Goal: Information Seeking & Learning: Learn about a topic

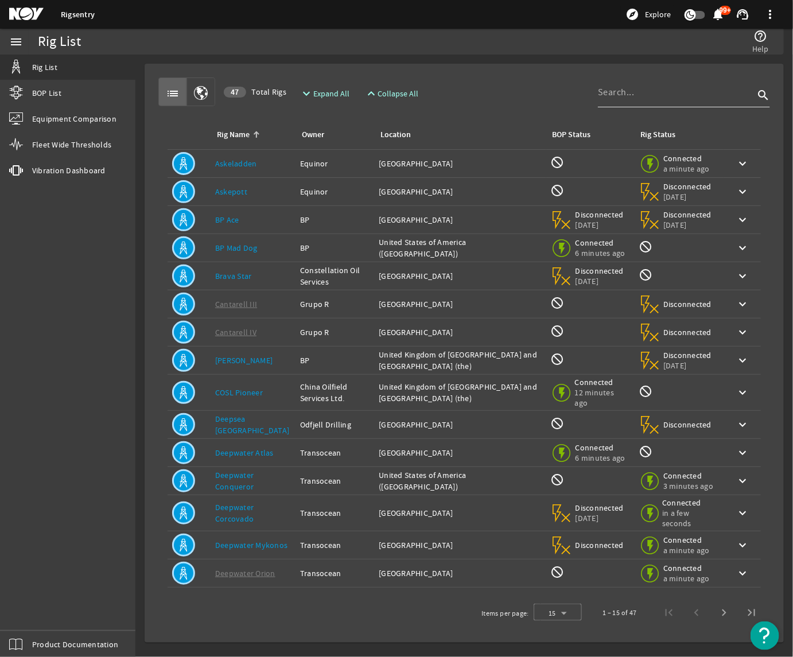
click at [673, 92] on input at bounding box center [676, 93] width 156 height 14
type input "[PERSON_NAME]"
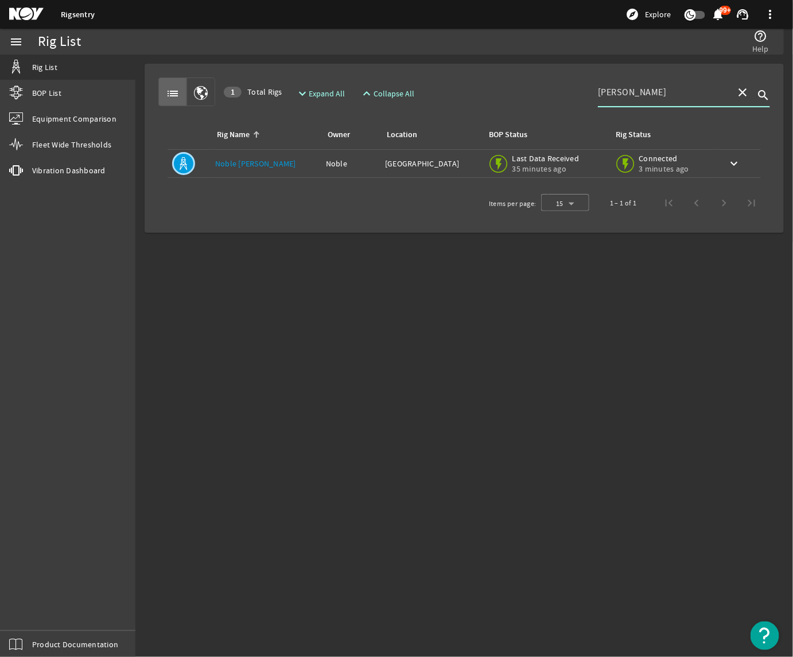
drag, startPoint x: 676, startPoint y: 86, endPoint x: 568, endPoint y: 90, distance: 107.4
click at [568, 90] on div "list 1 Total Rigs expand_more Expand All expand_less Collapse All [PERSON_NAME]…" at bounding box center [464, 91] width 612 height 29
click at [247, 160] on link "Noble [PERSON_NAME]" at bounding box center [255, 163] width 81 height 10
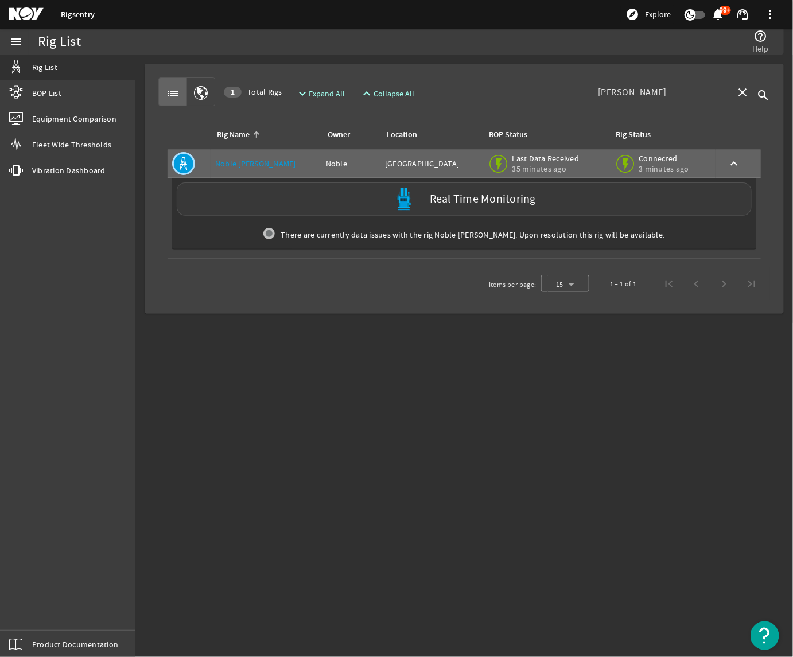
click at [495, 208] on div "Real Time Monitoring" at bounding box center [464, 199] width 575 height 33
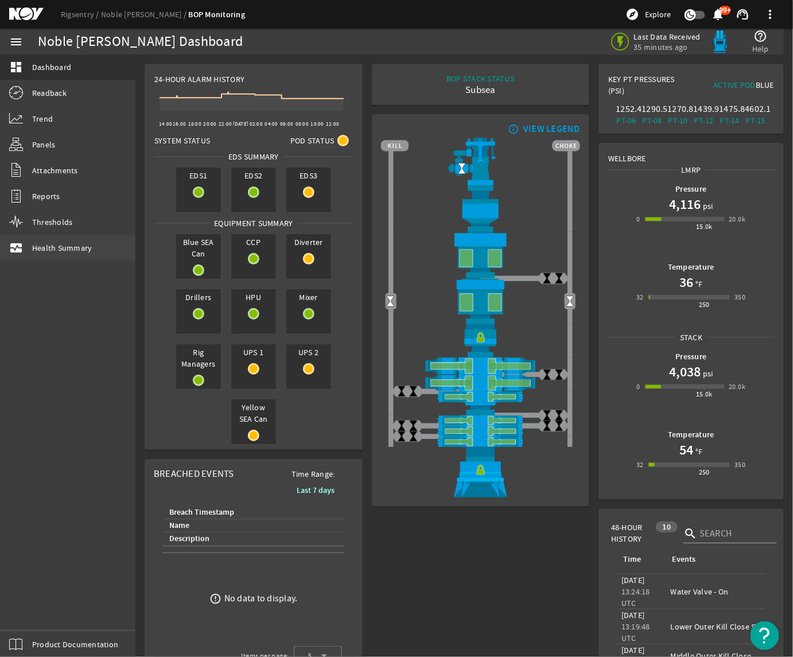
click at [64, 253] on span "Health Summary" at bounding box center [62, 247] width 60 height 11
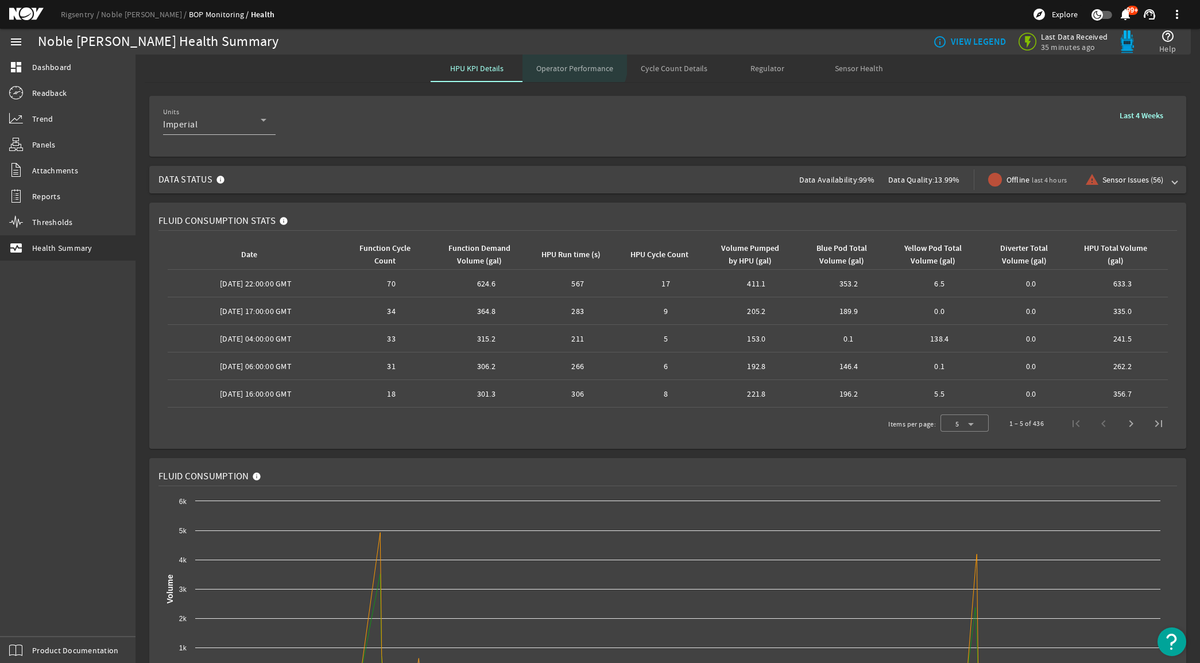
click at [569, 64] on span "Operator Performance" at bounding box center [574, 68] width 77 height 8
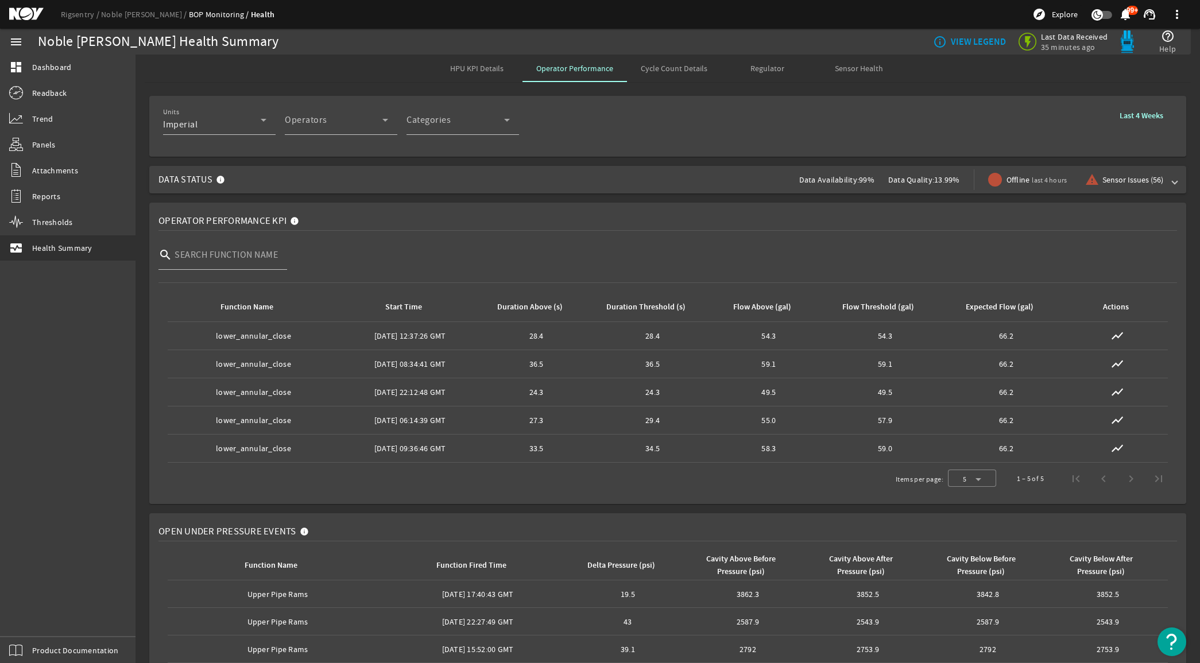
click at [673, 108] on div "Units Imperial Operators Operator Categories Categories Last 4 Weeks" at bounding box center [667, 126] width 1009 height 42
click at [673, 336] on mat-icon "show_chart" at bounding box center [1117, 336] width 14 height 14
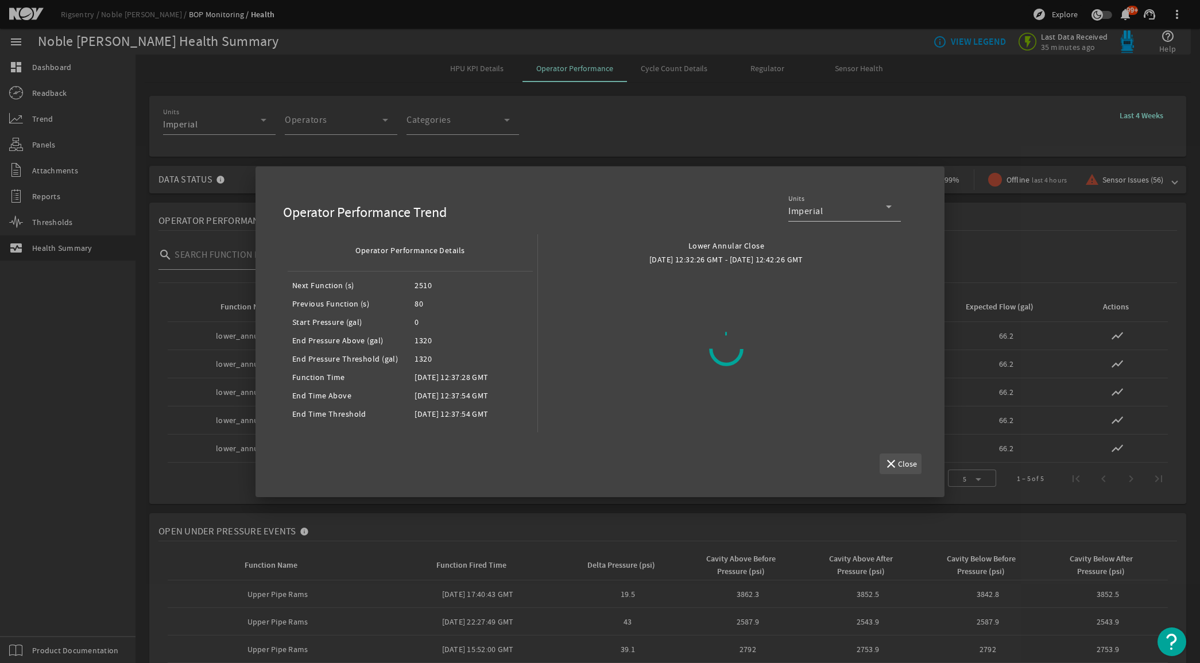
click at [673, 457] on span "button" at bounding box center [900, 464] width 42 height 28
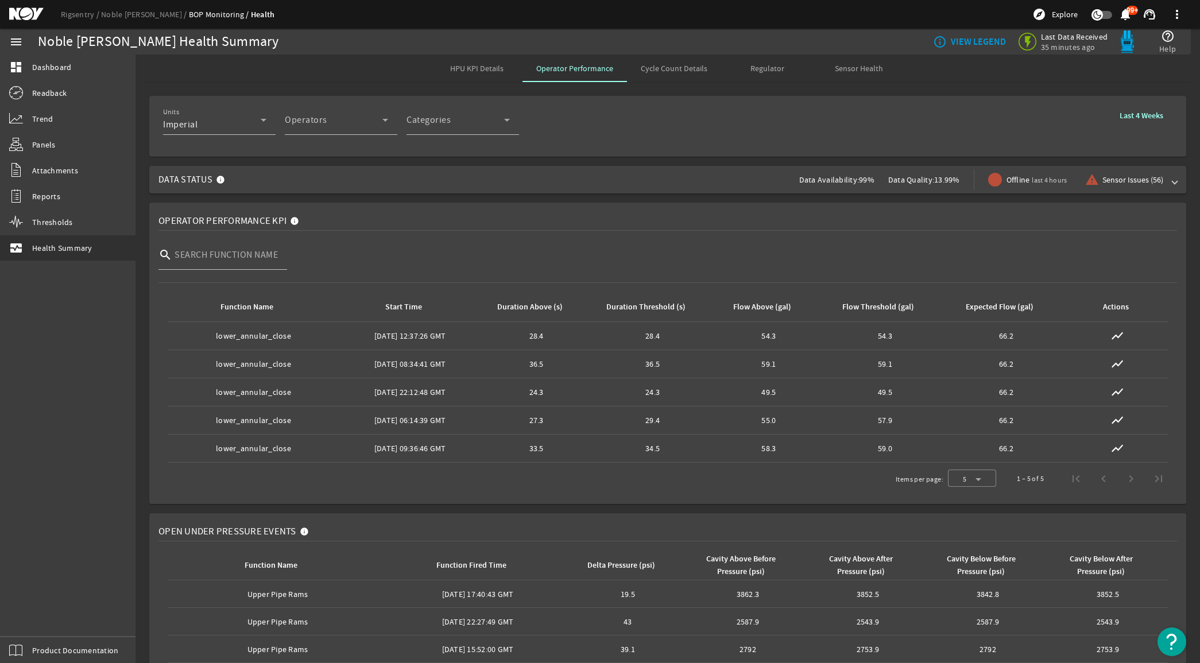
click at [673, 113] on b "Last 4 Weeks" at bounding box center [1141, 115] width 44 height 11
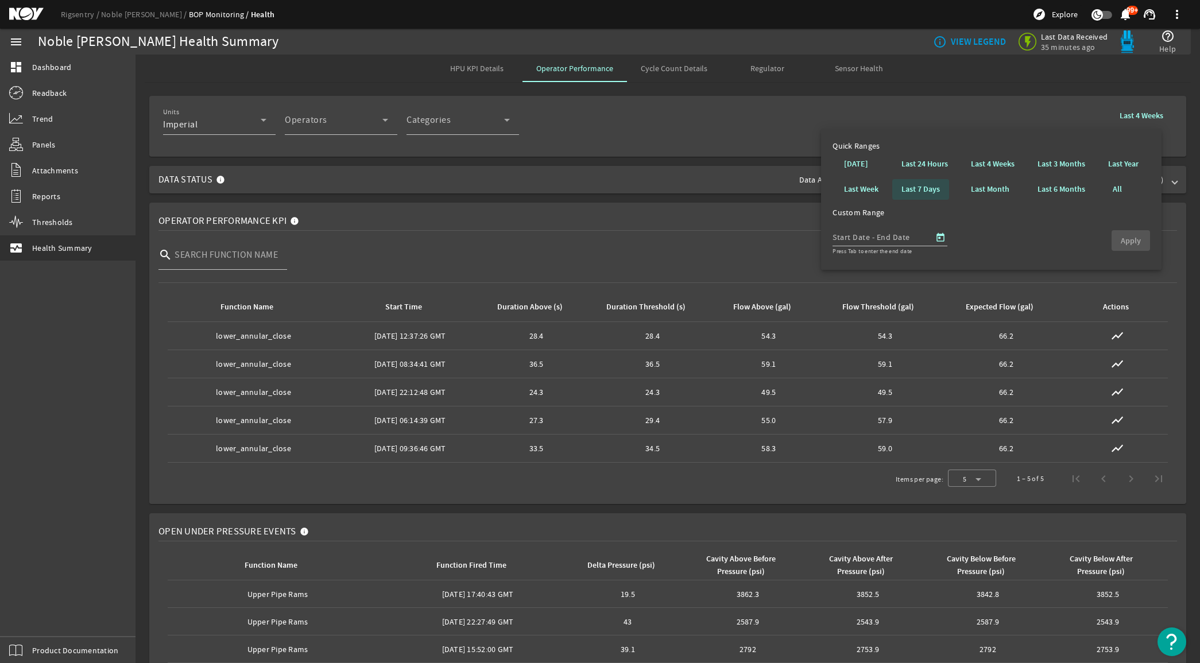
click at [673, 189] on b "Last 7 Days" at bounding box center [920, 189] width 38 height 11
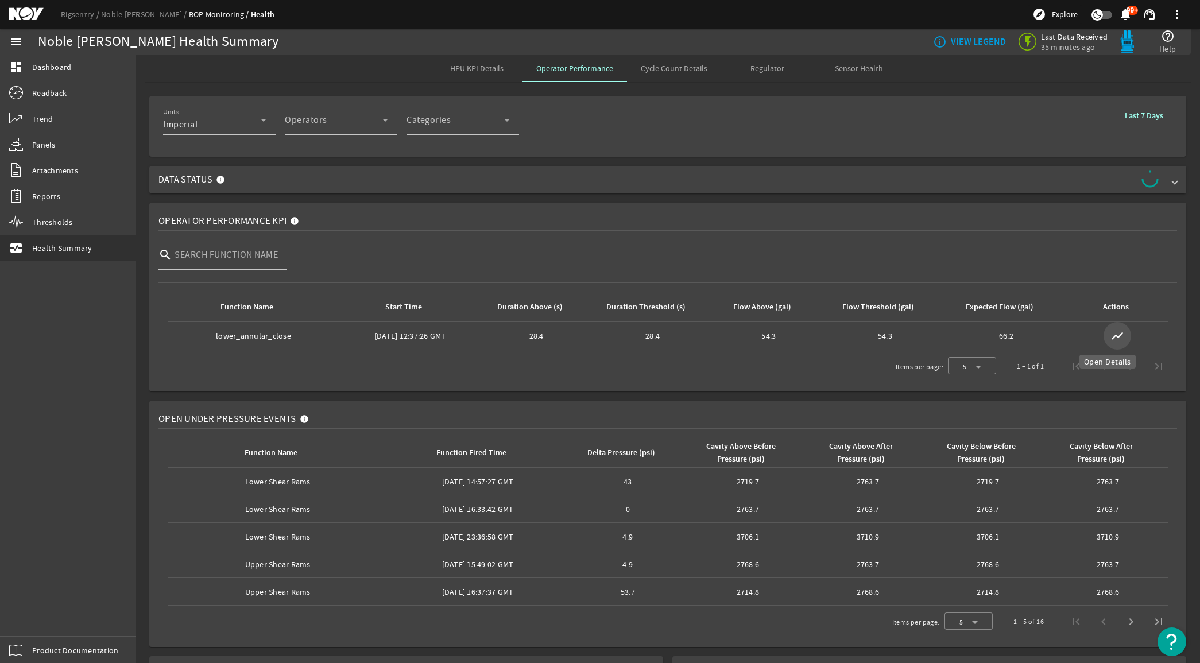
click at [673, 334] on mat-icon "show_chart" at bounding box center [1117, 336] width 14 height 14
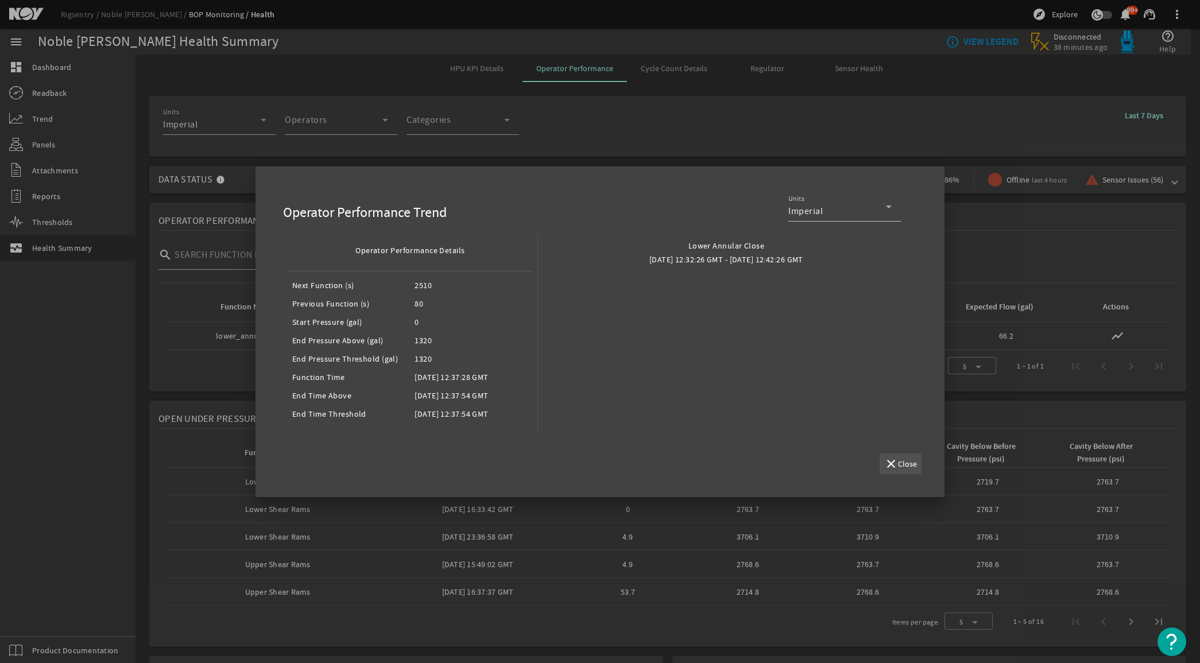
click at [673, 454] on span "button" at bounding box center [900, 464] width 42 height 28
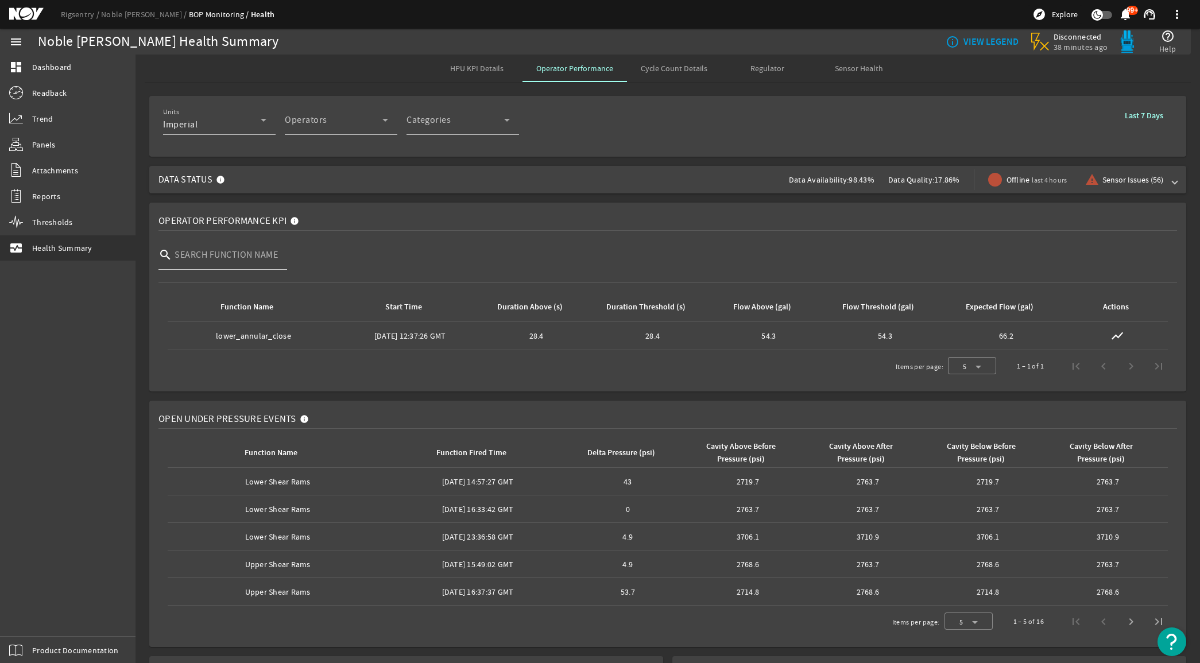
click at [492, 67] on span "HPU KPI Details" at bounding box center [476, 68] width 53 height 8
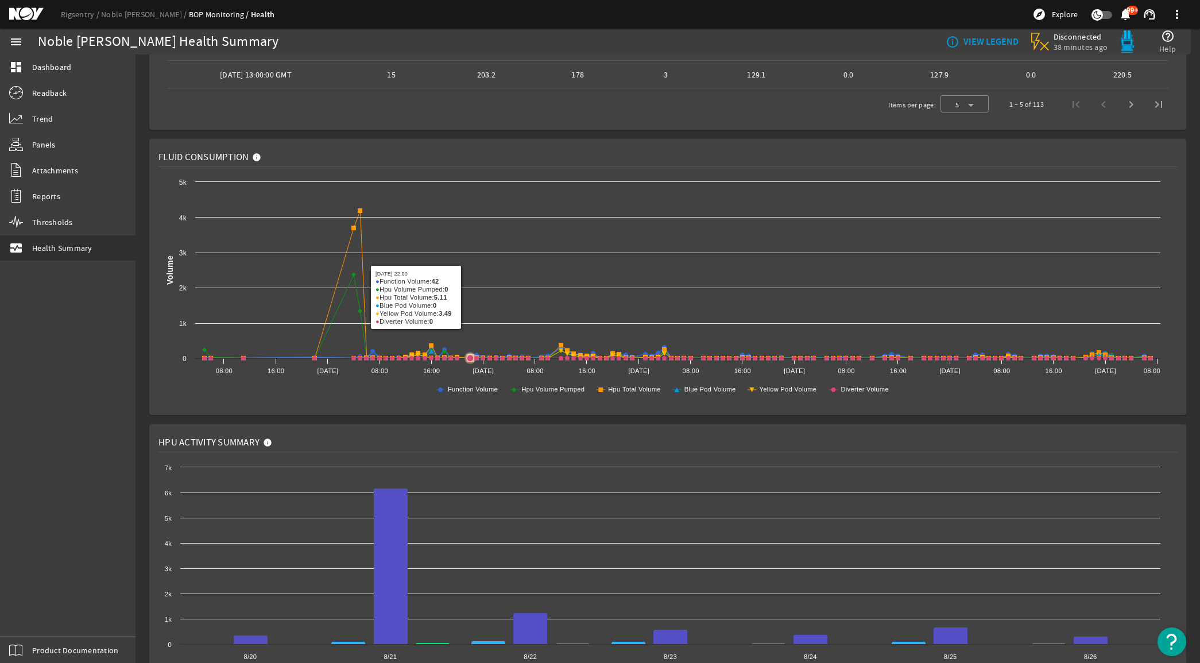
scroll to position [345, 0]
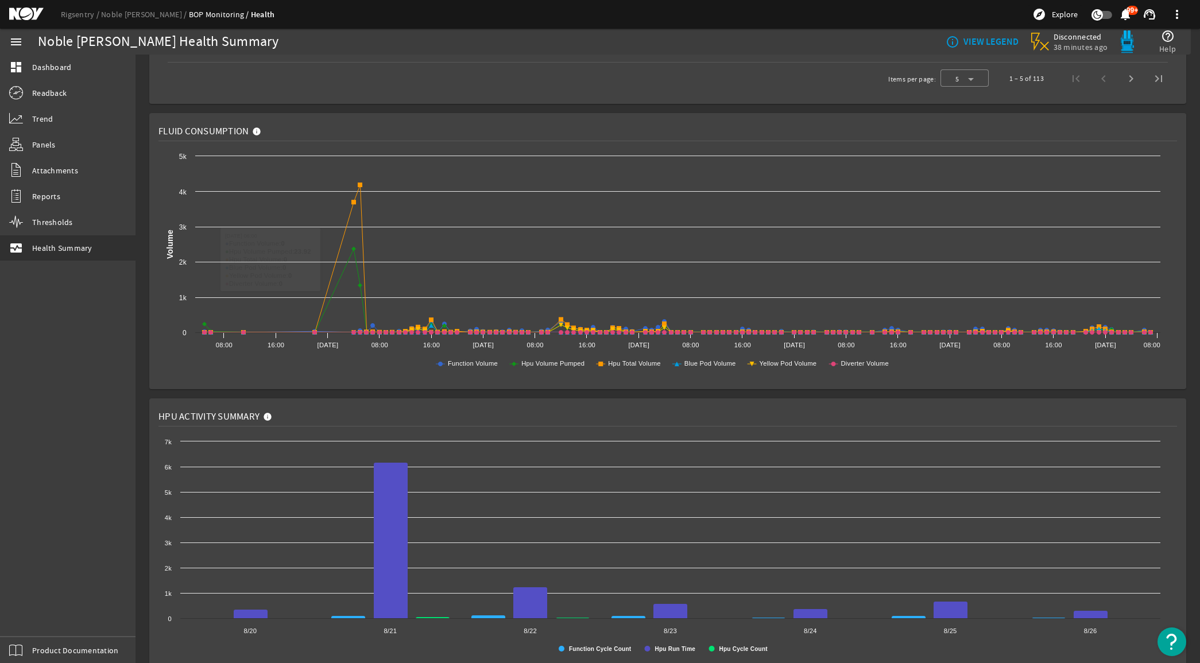
click at [147, 342] on rigsentry-mat-card "Fluid Consumption Created with Highcharts 11.1.0 Volume Function Volume Hpu Vol…" at bounding box center [667, 250] width 1064 height 285
click at [144, 360] on rigsentry-mat-card "Fluid Consumption Created with Highcharts 11.1.0 Volume Function Volume Hpu Vol…" at bounding box center [667, 250] width 1064 height 285
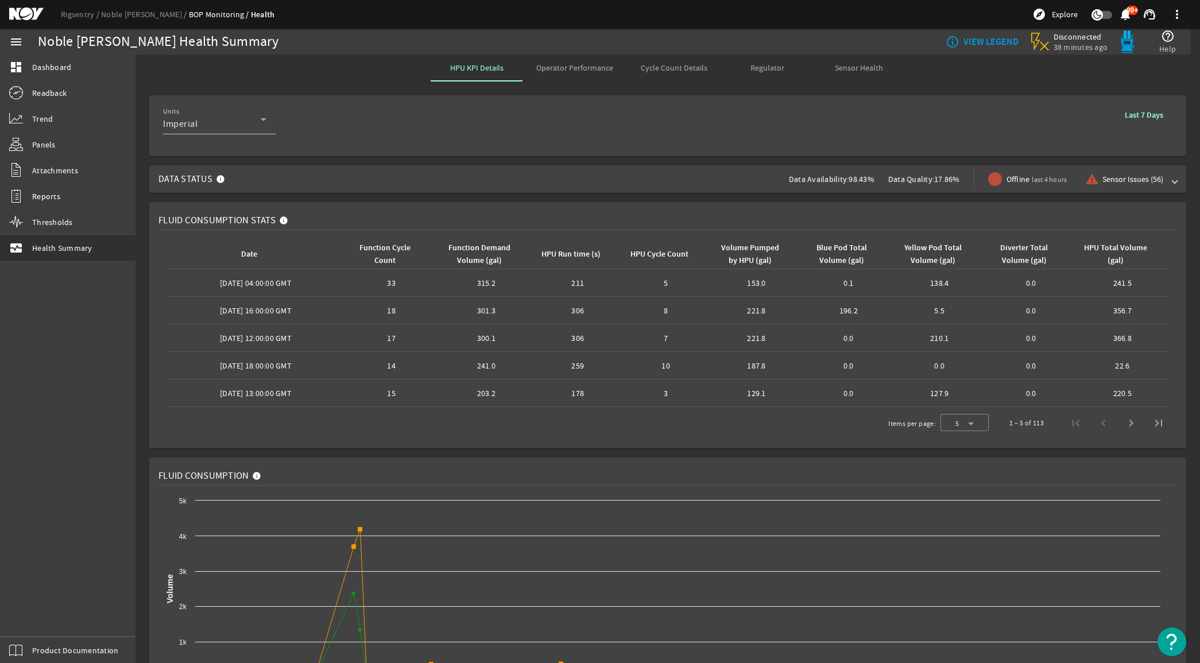
scroll to position [0, 0]
click at [673, 113] on b "Last 7 Days" at bounding box center [1144, 115] width 38 height 11
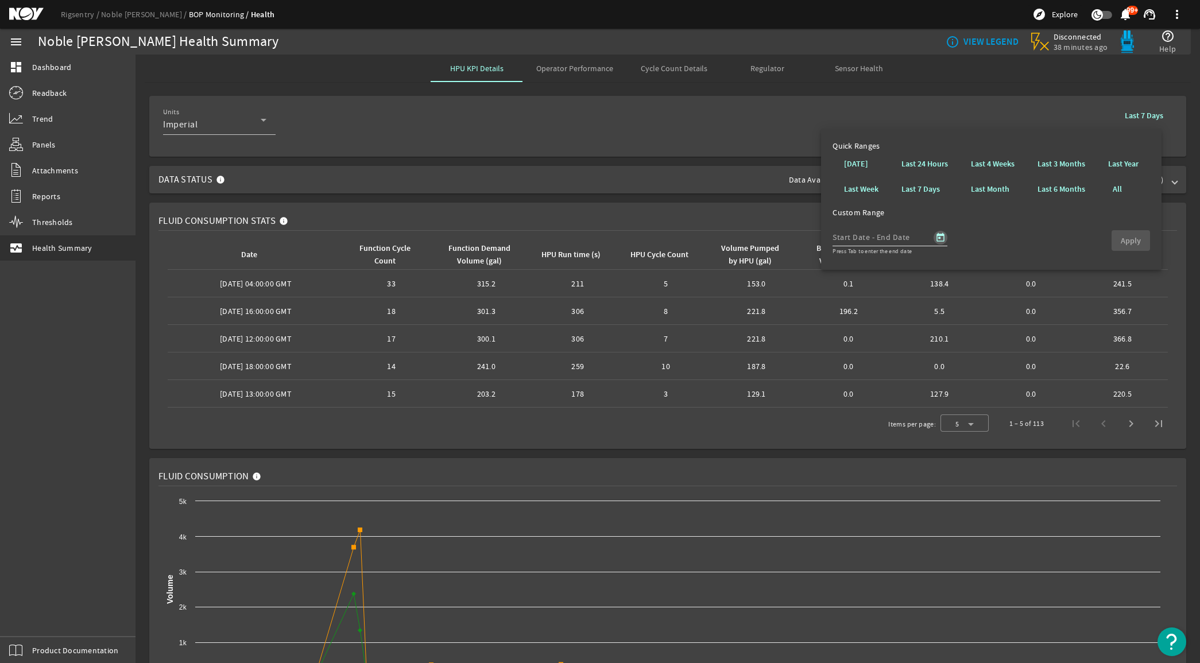
click at [673, 236] on span "Open calendar" at bounding box center [941, 238] width 28 height 28
click at [673, 387] on span "21" at bounding box center [939, 387] width 21 height 21
type input "8/21/2025"
click at [673, 387] on span "23" at bounding box center [985, 387] width 21 height 21
type input "8/23/2025"
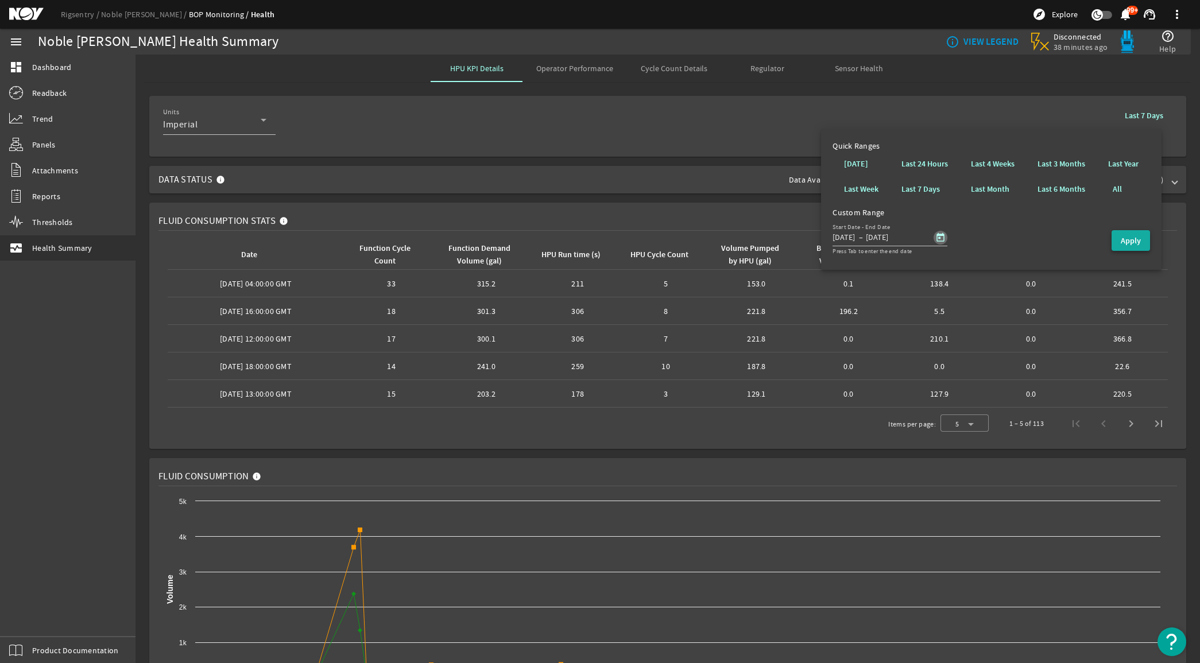
click at [673, 239] on b "Apply" at bounding box center [1131, 240] width 20 height 11
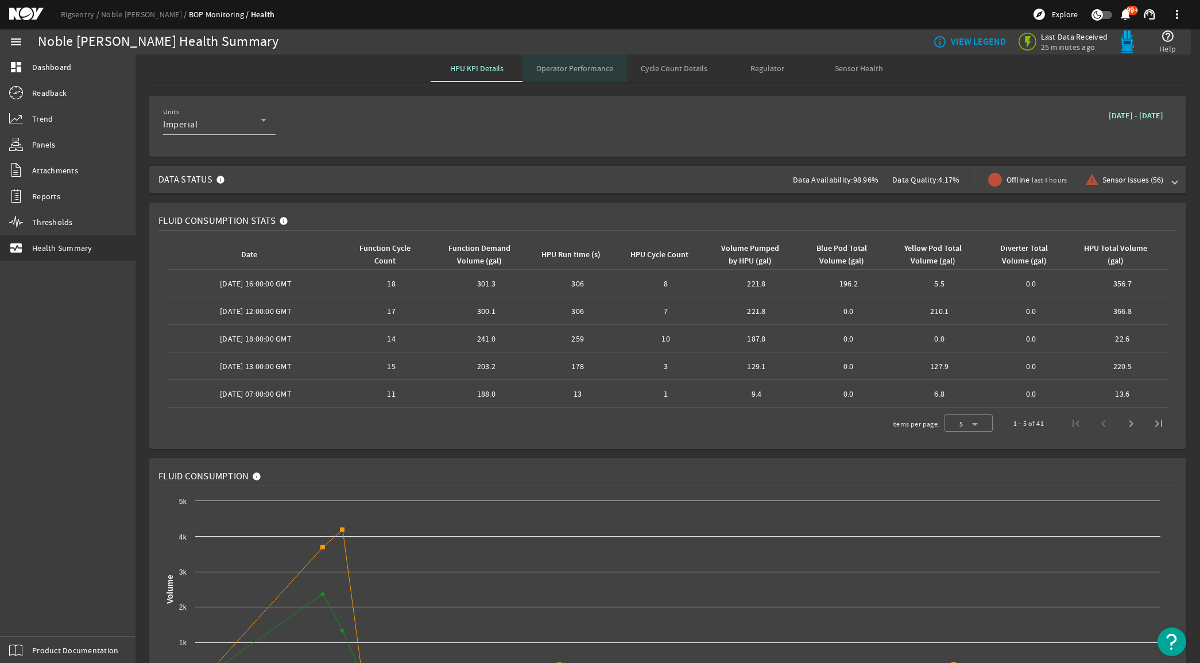
click at [572, 59] on span "Operator Performance" at bounding box center [574, 69] width 77 height 28
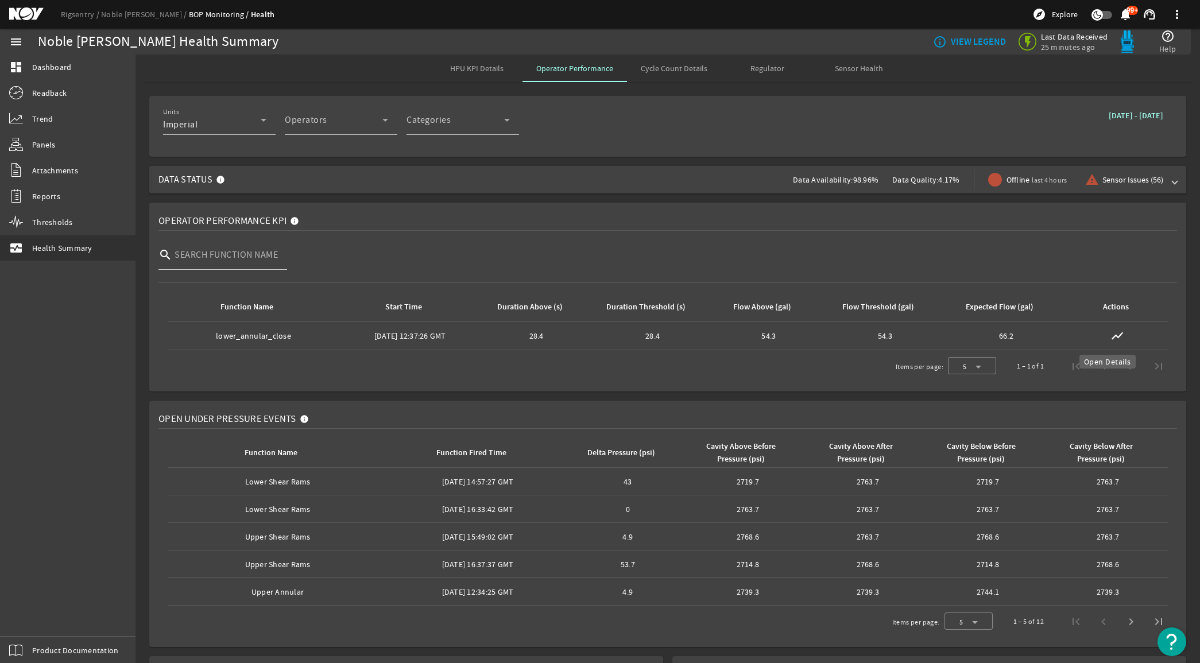
click at [673, 333] on mat-icon "show_chart" at bounding box center [1117, 336] width 14 height 14
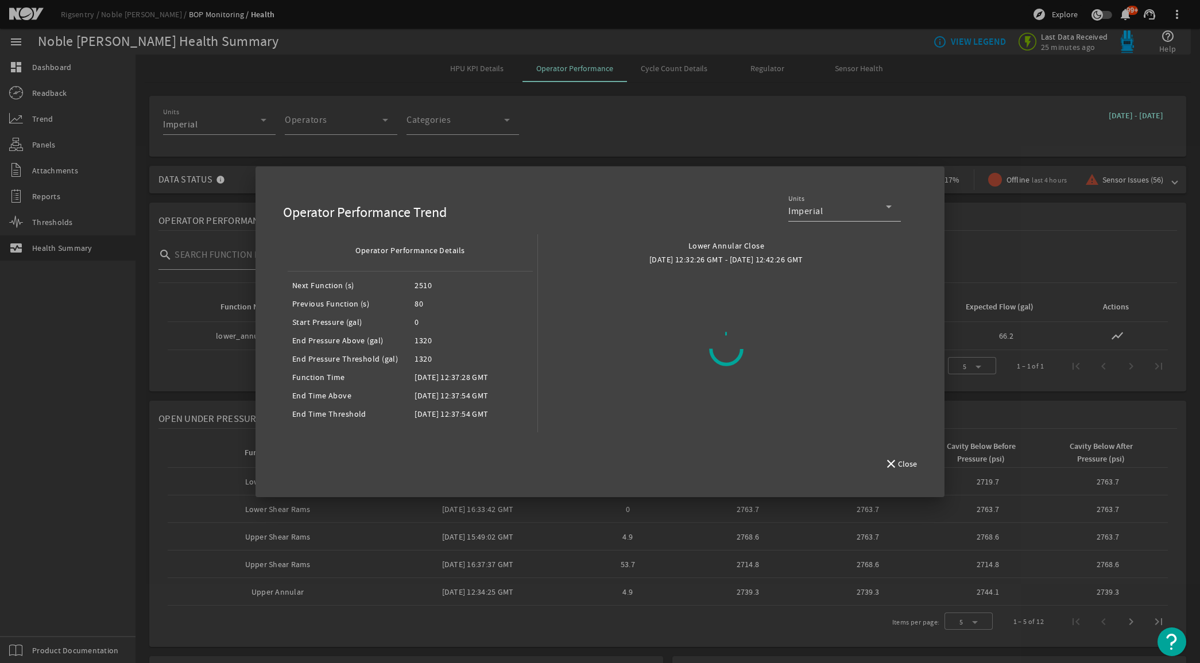
click at [673, 262] on div at bounding box center [600, 331] width 1200 height 663
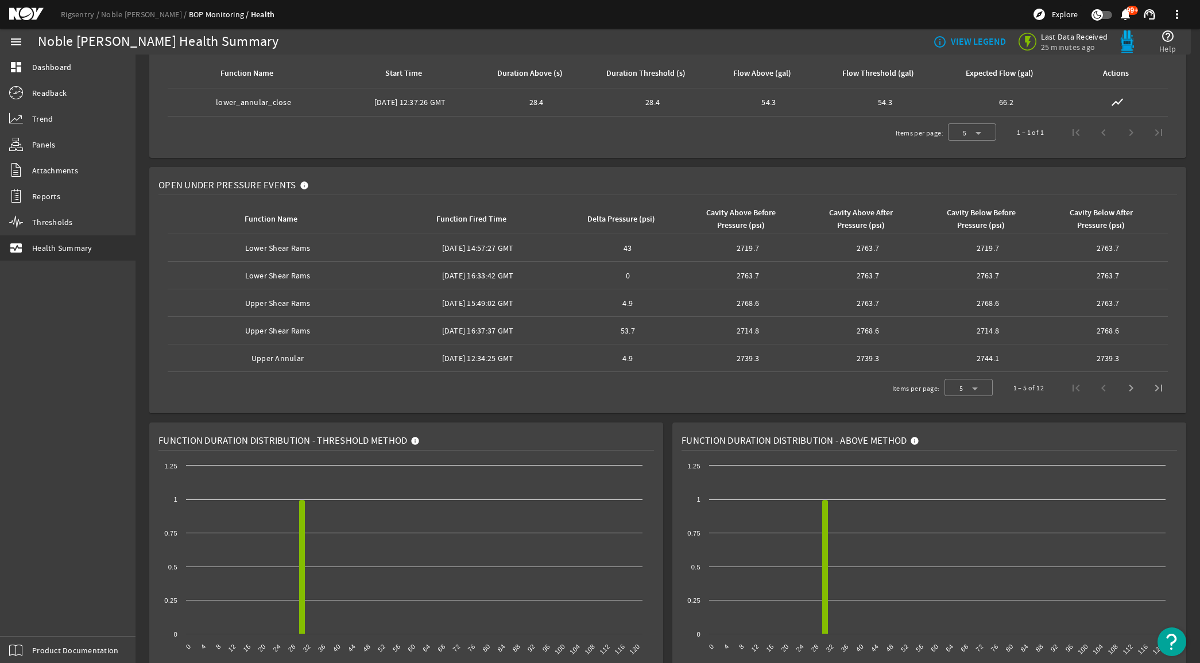
scroll to position [72, 0]
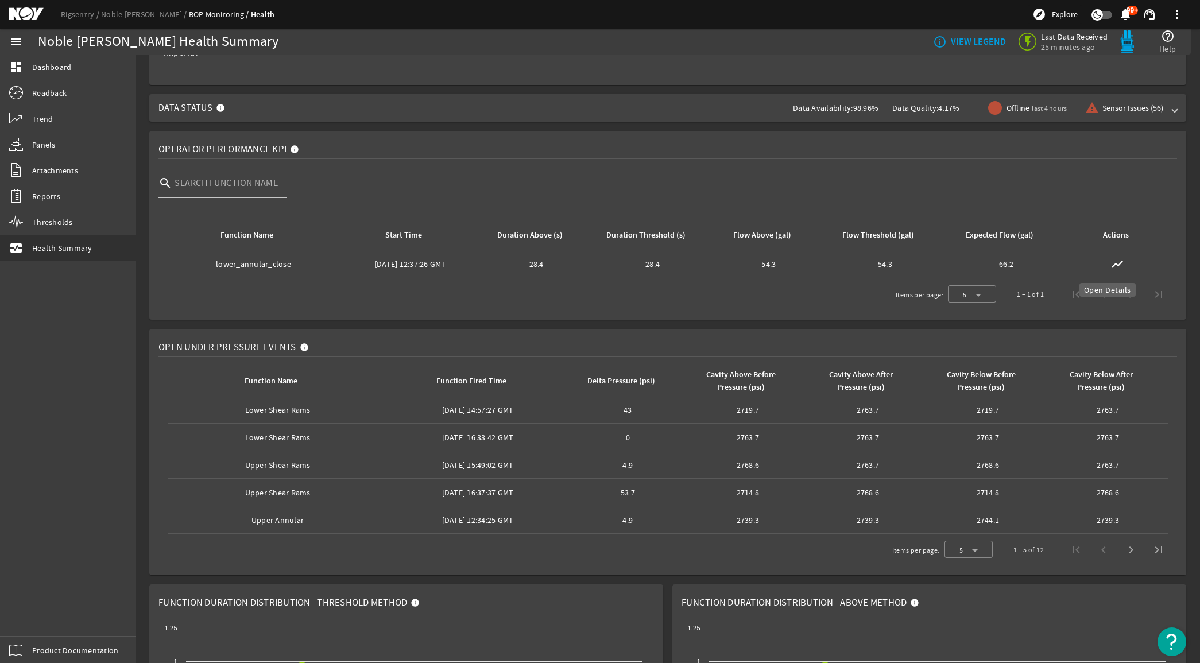
click at [673, 261] on mat-icon "show_chart" at bounding box center [1117, 264] width 14 height 14
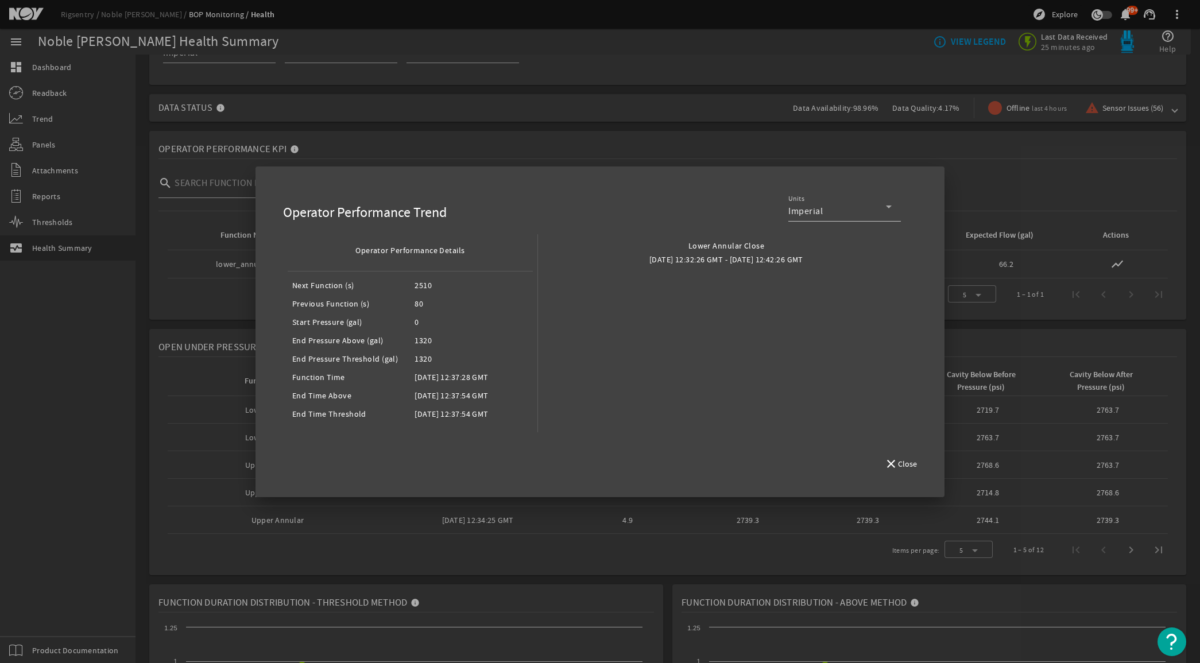
click at [673, 157] on div at bounding box center [600, 331] width 1200 height 663
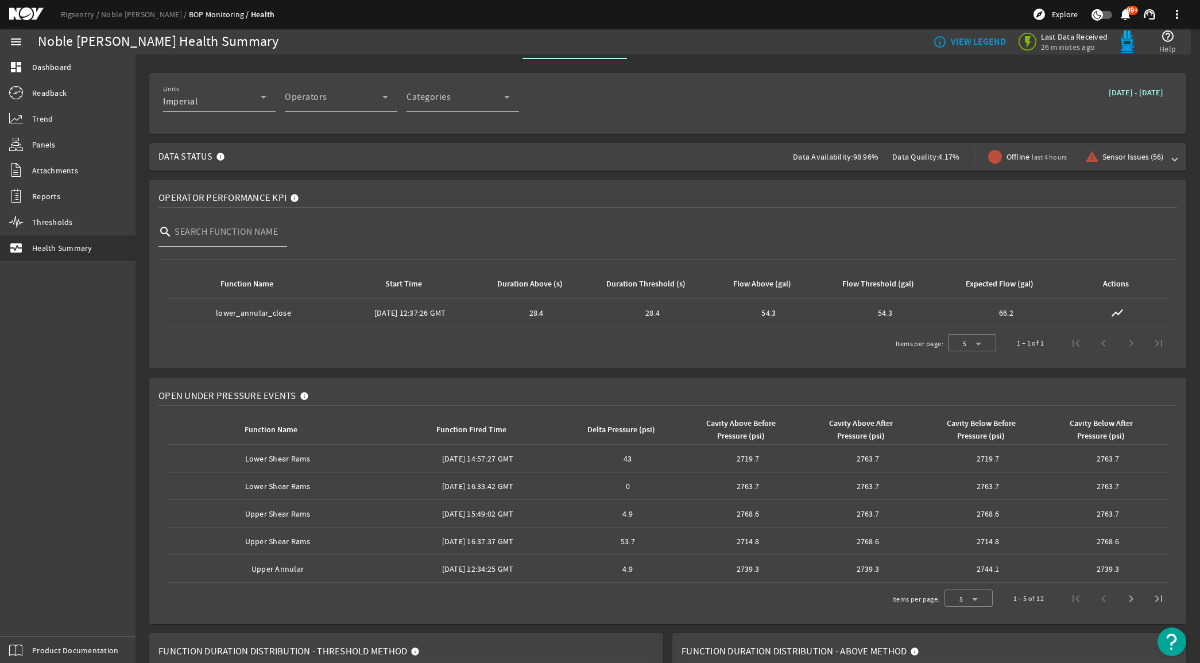
scroll to position [0, 0]
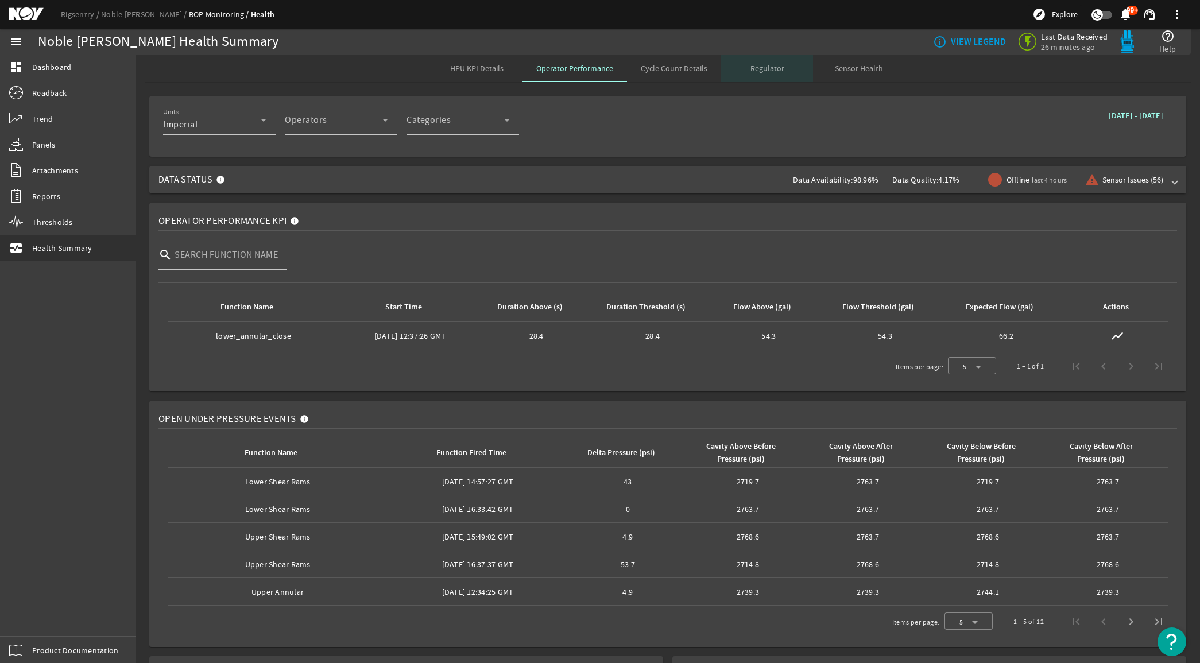
click at [673, 64] on span "Regulator" at bounding box center [767, 68] width 34 height 8
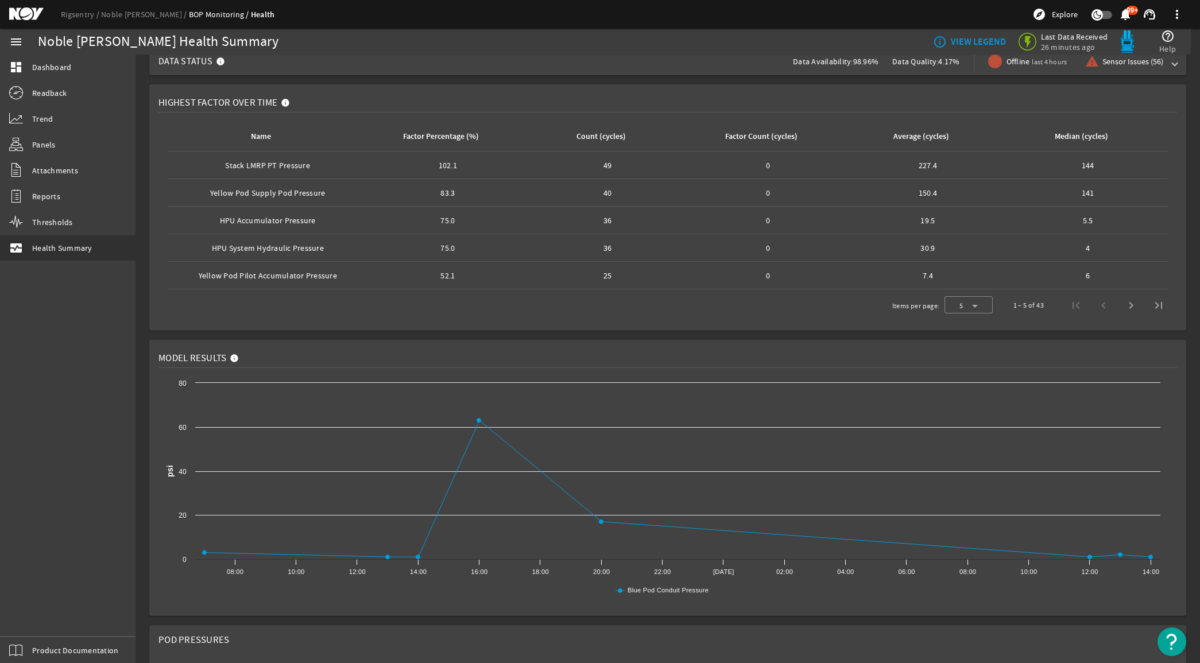
scroll to position [144, 0]
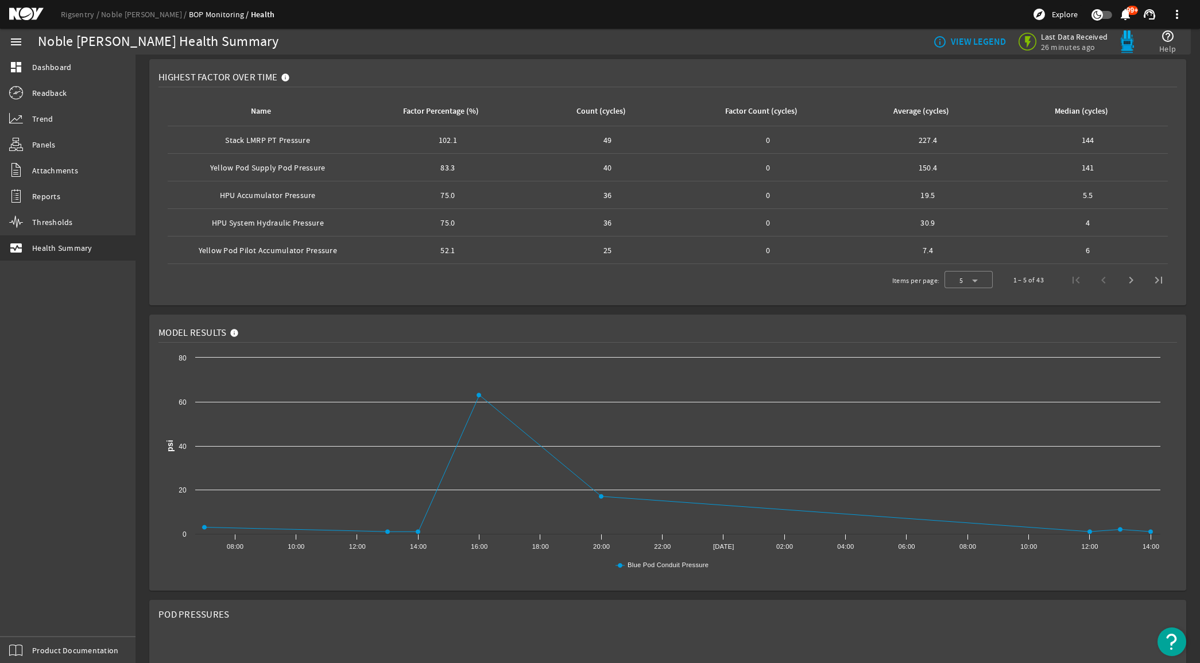
click at [673, 254] on mat-card "Highest Factor Over Time Name Factor Percentage (%) Count (cycles) Factor Count…" at bounding box center [667, 182] width 1037 height 246
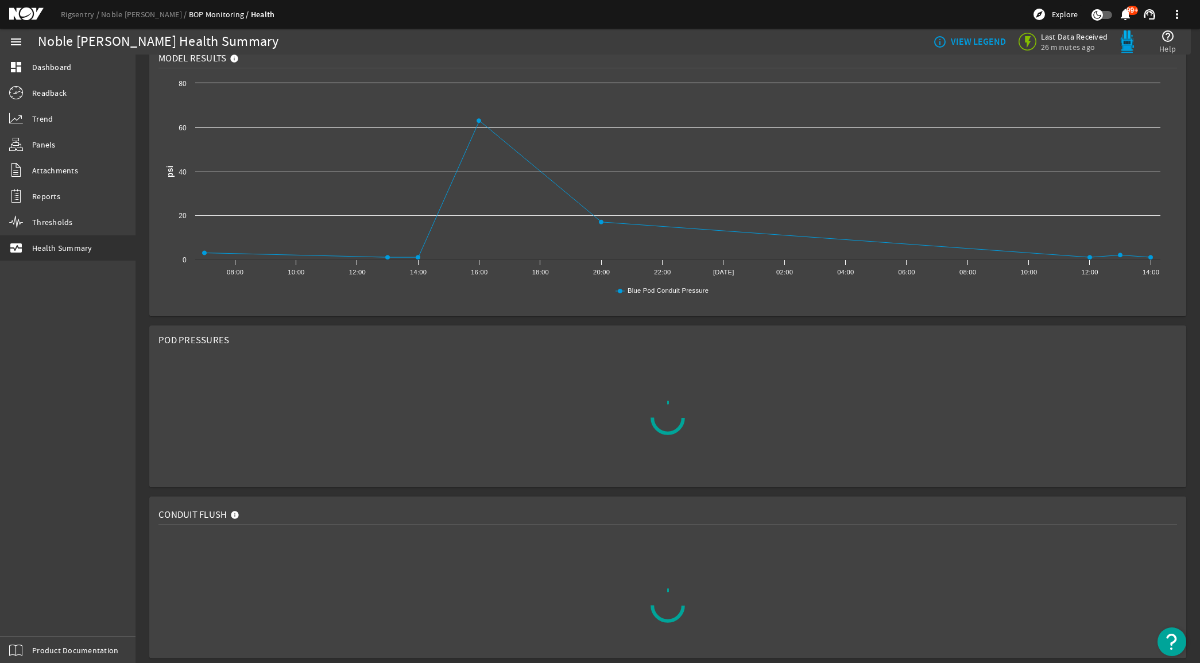
scroll to position [0, 0]
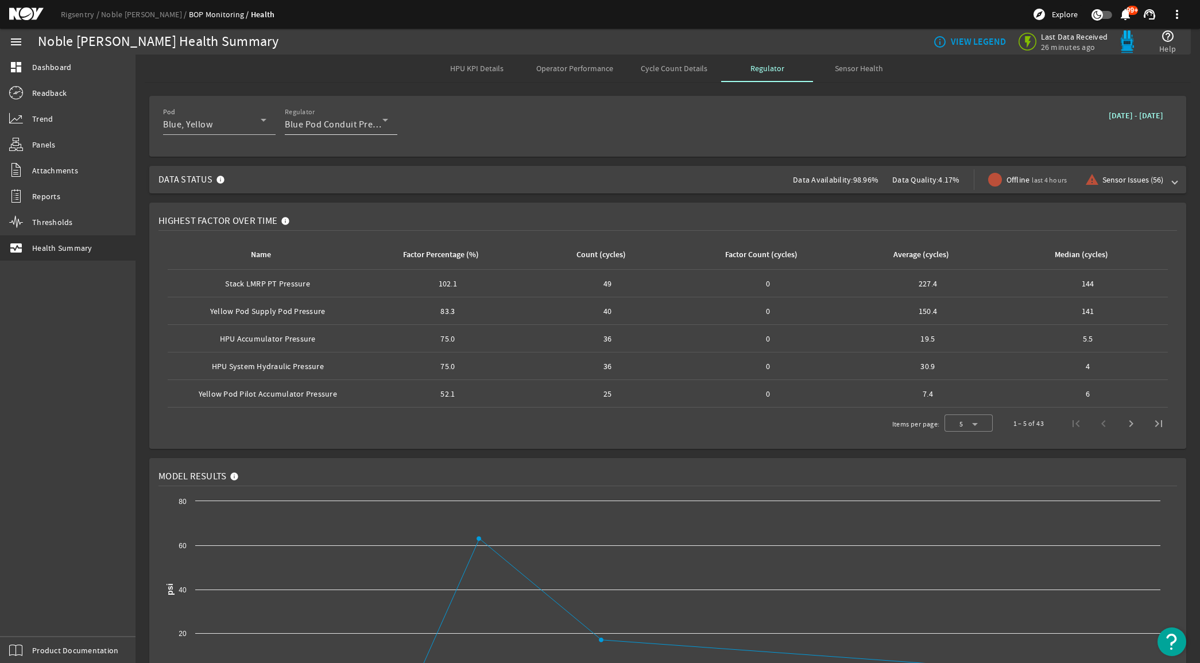
click at [382, 121] on icon at bounding box center [385, 120] width 14 height 14
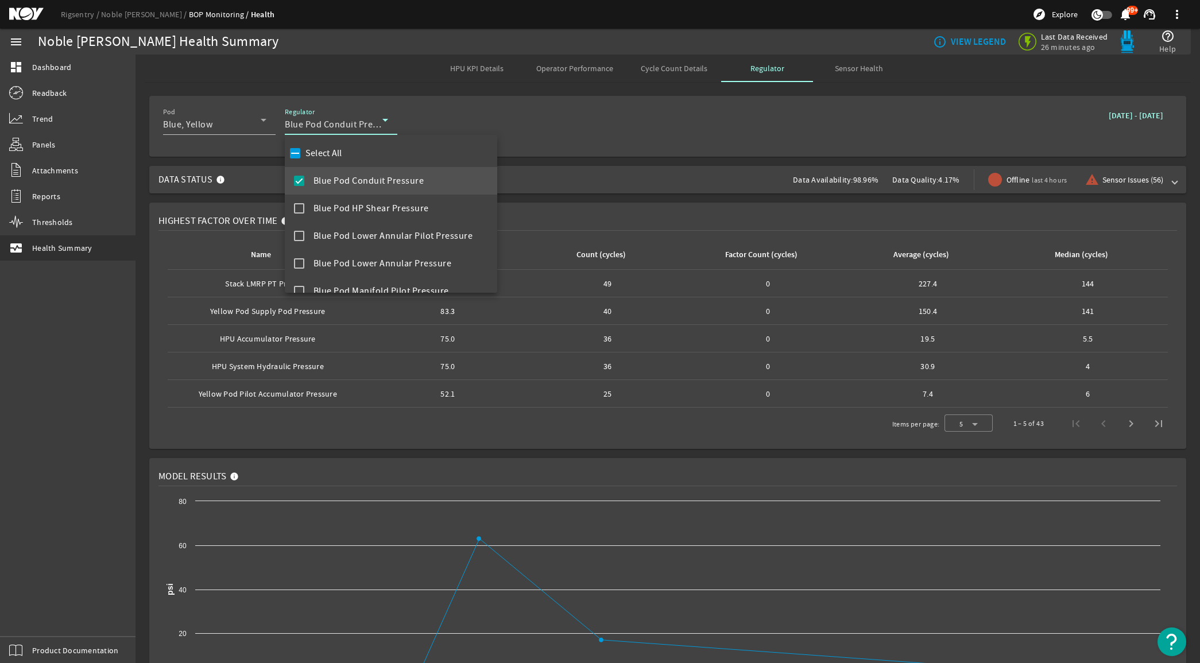
click at [319, 153] on label "Select All" at bounding box center [322, 153] width 39 height 11
click at [303, 153] on input "Select All" at bounding box center [295, 153] width 16 height 16
checkbox input "true"
click at [580, 151] on div at bounding box center [600, 331] width 1200 height 663
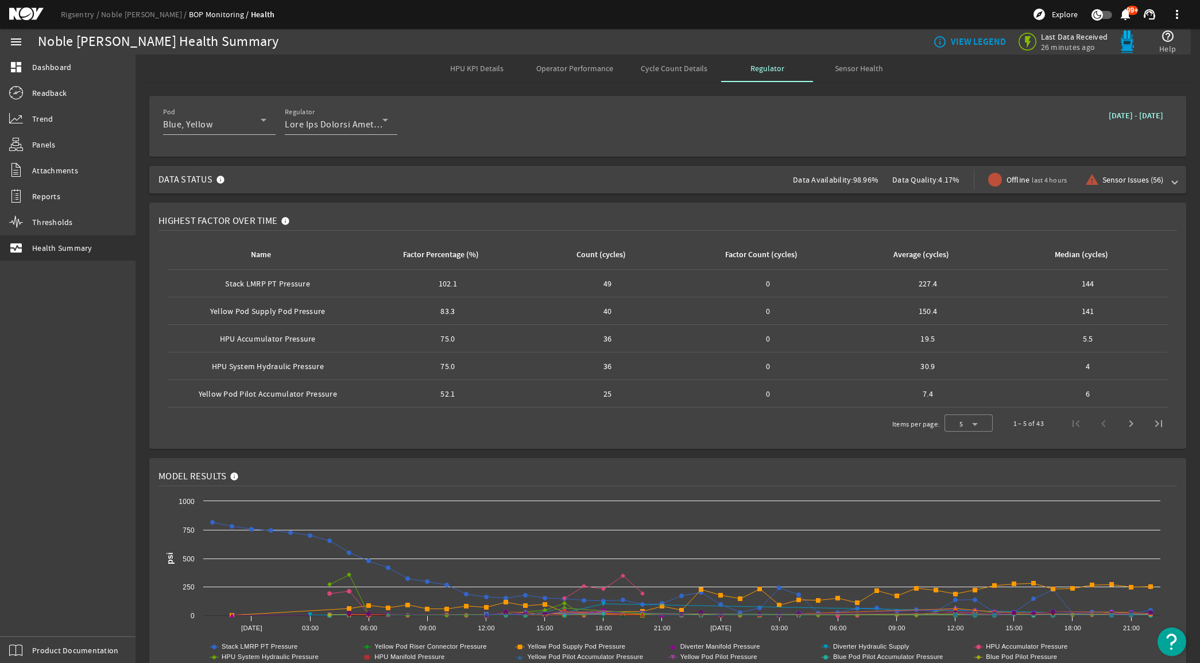
scroll to position [72, 0]
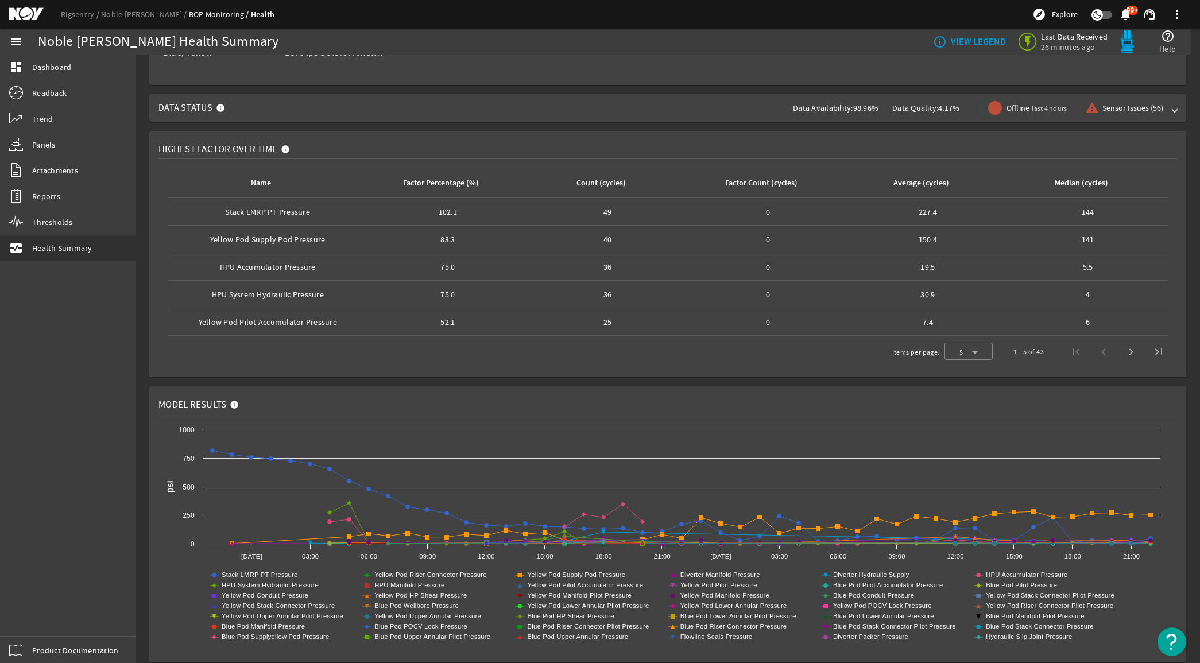
click at [673, 193] on rigsentry-mat-card "Highest Factor Over Time Name Factor Percentage (%) Count (cycles) Factor Count…" at bounding box center [667, 253] width 1064 height 255
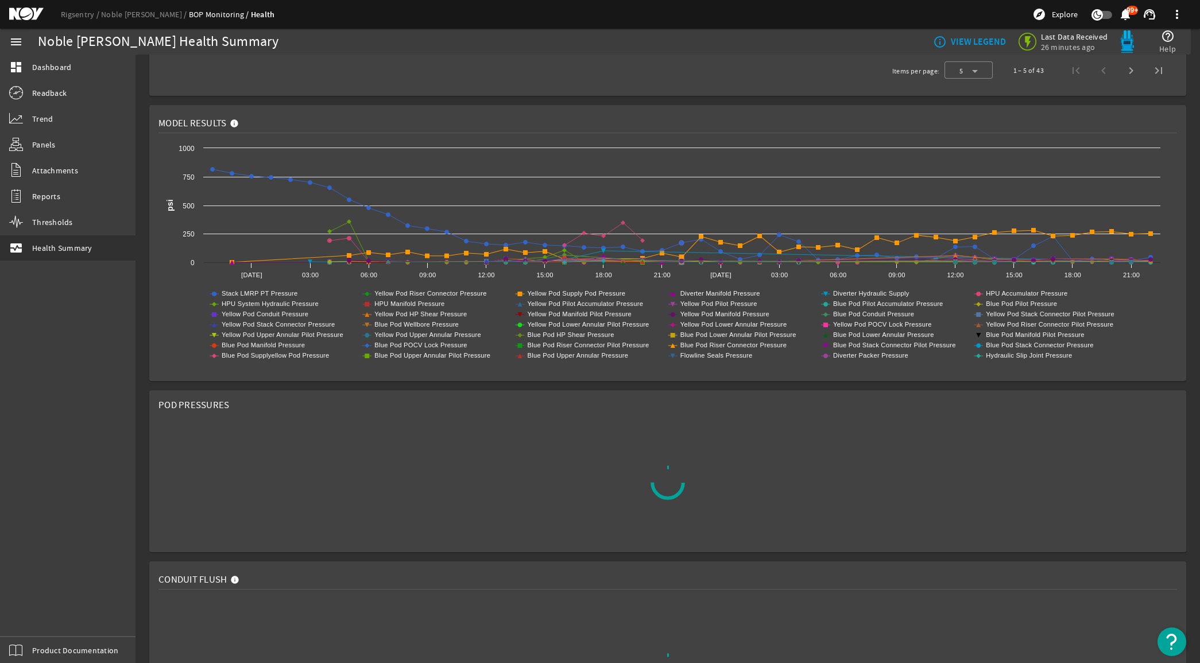
scroll to position [418, 0]
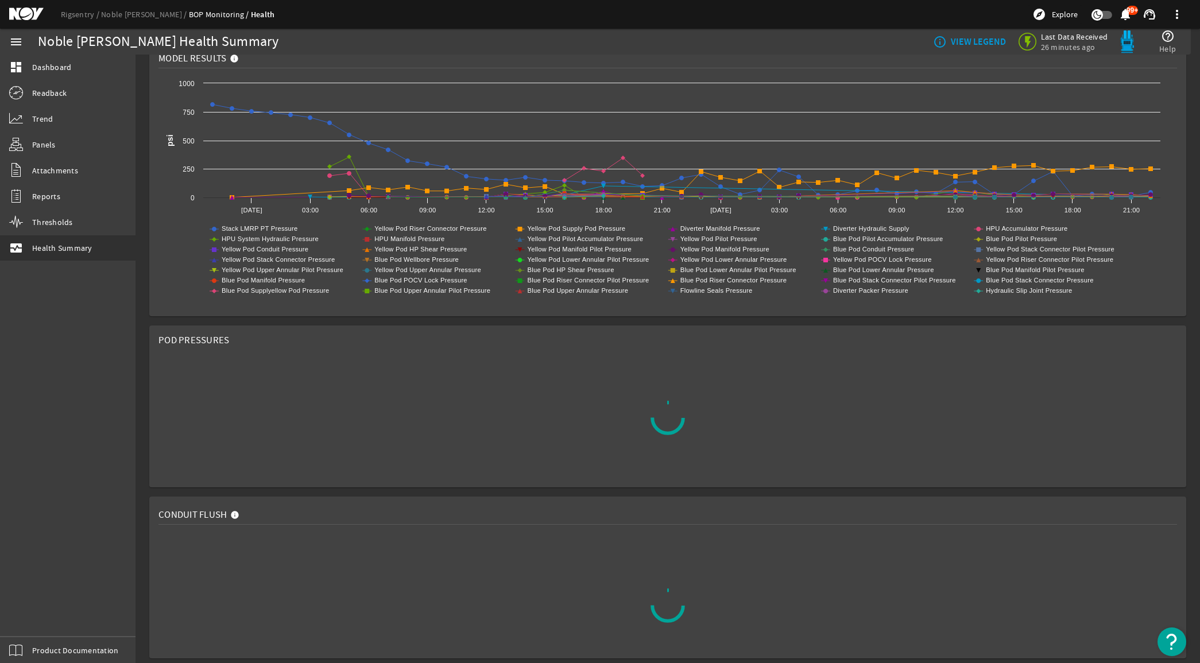
click at [146, 323] on rigsentry-mat-card "Pod Pressures" at bounding box center [667, 406] width 1064 height 171
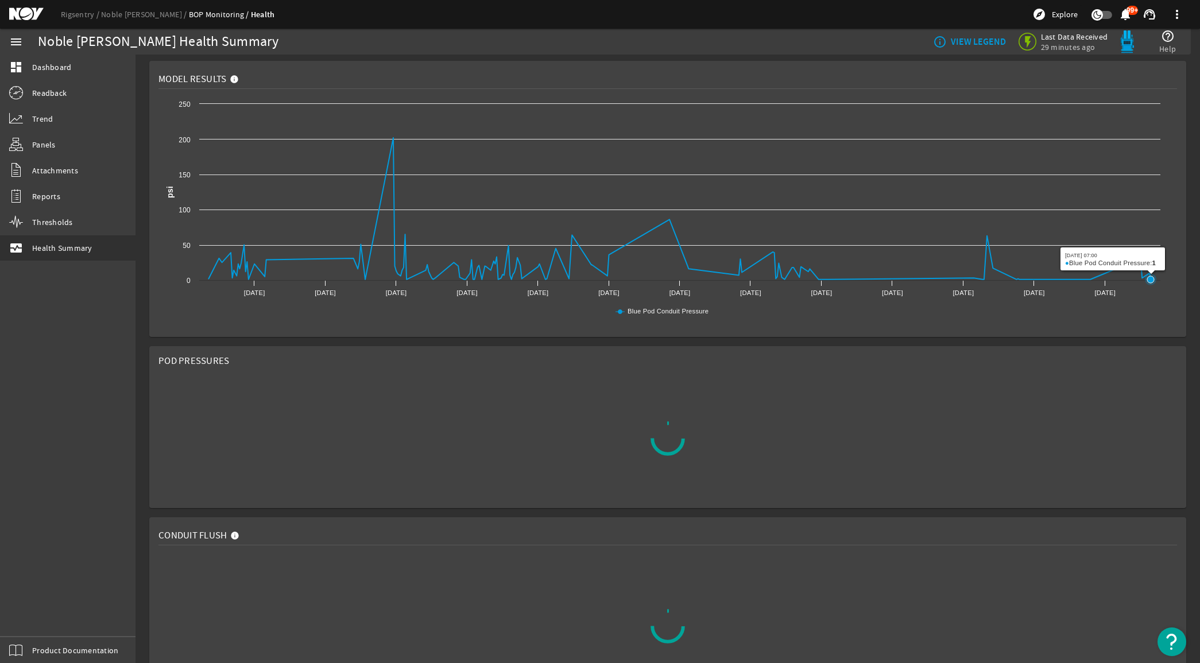
scroll to position [418, 0]
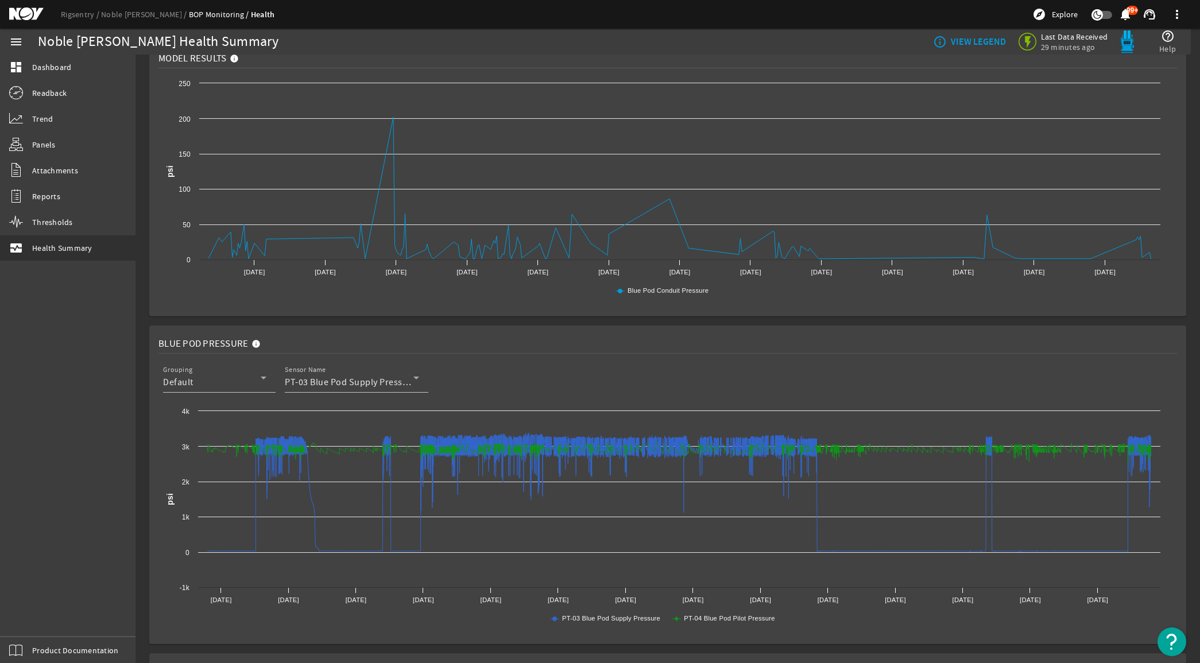
click at [1179, 321] on rigsentry-mat-card "Blue Pod Pressure Grouping Default Sensor Name PT-03 Blue Pod Supply Pressure, …" at bounding box center [667, 485] width 1064 height 328
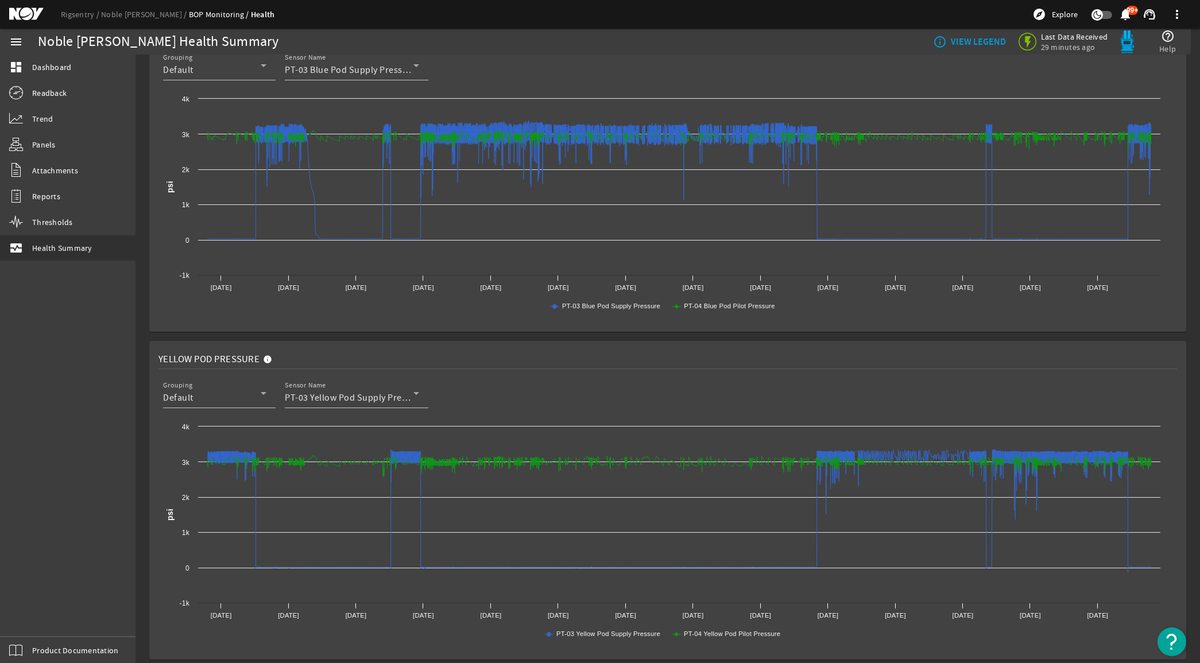
scroll to position [705, 0]
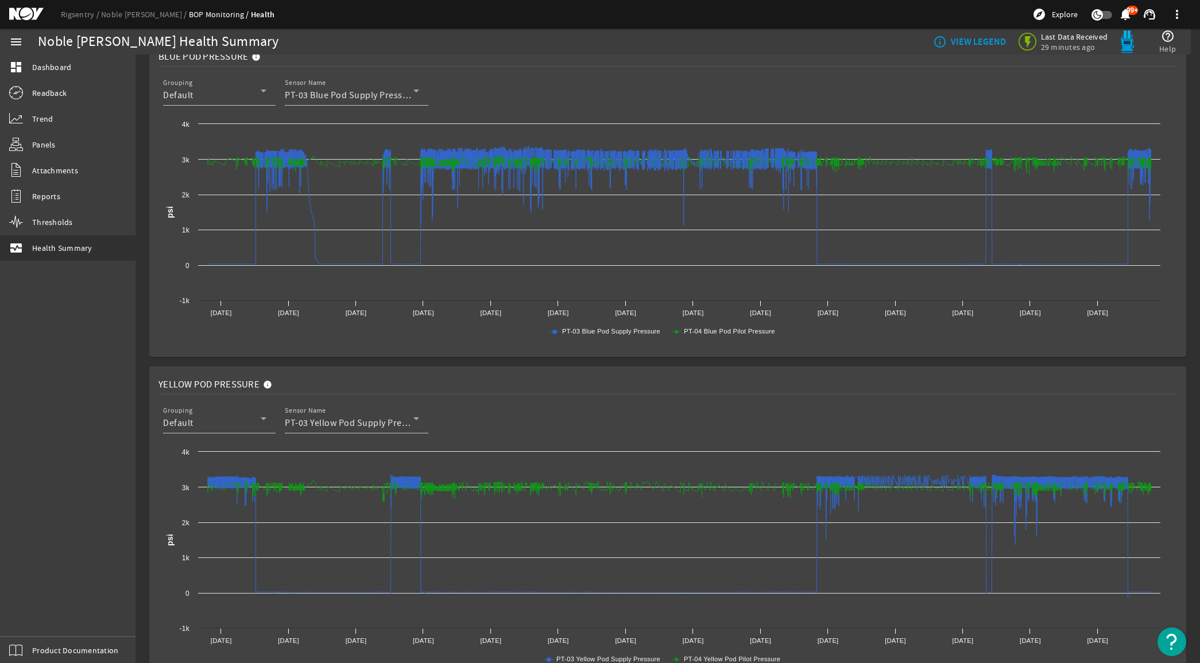
click at [142, 202] on rigsentry-mat-card "Blue Pod Pressure Grouping Default Sensor Name PT-03 Blue Pod Supply Pressure, …" at bounding box center [667, 198] width 1064 height 328
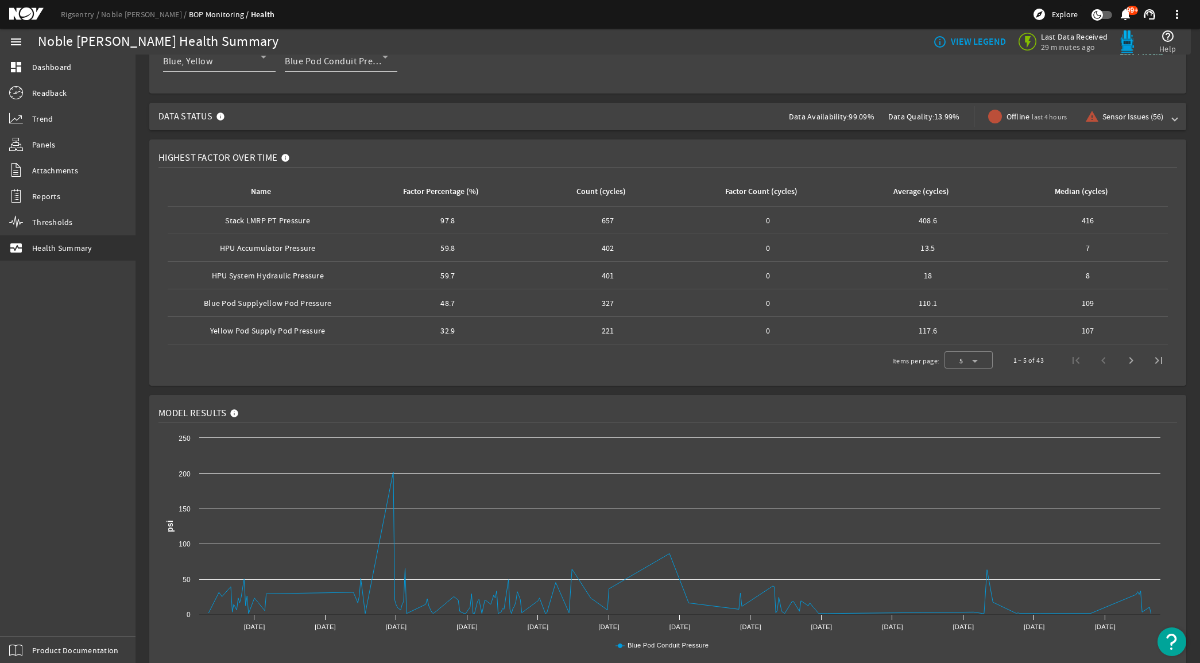
scroll to position [0, 0]
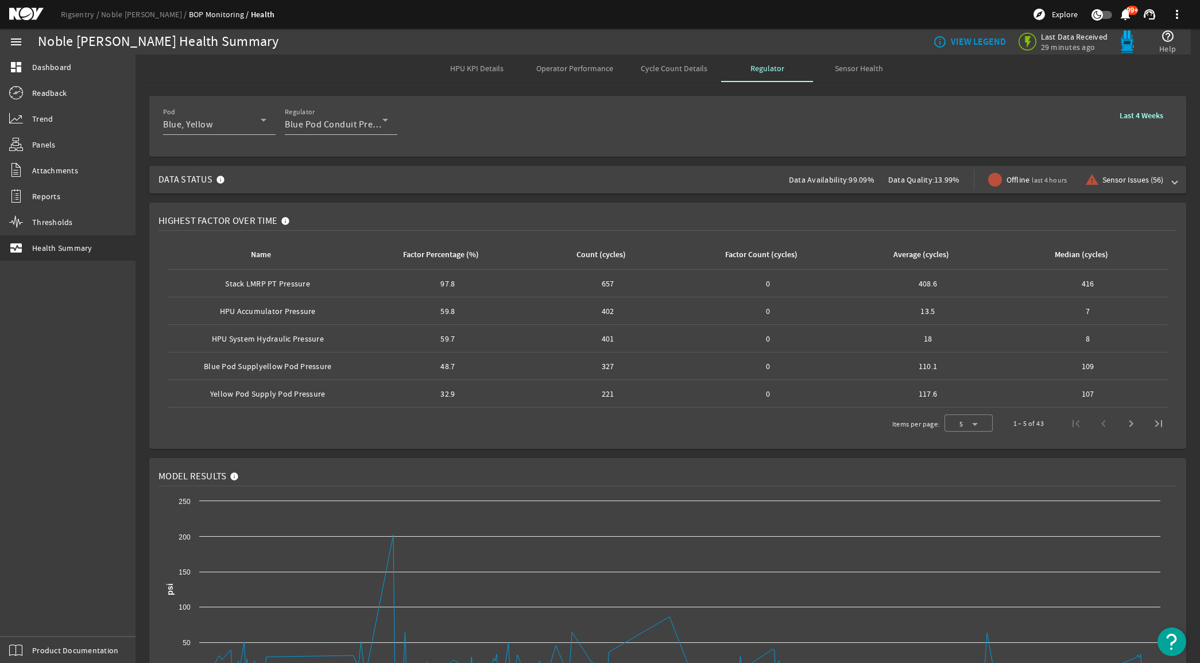
click at [838, 67] on span "Sensor Health" at bounding box center [859, 68] width 48 height 8
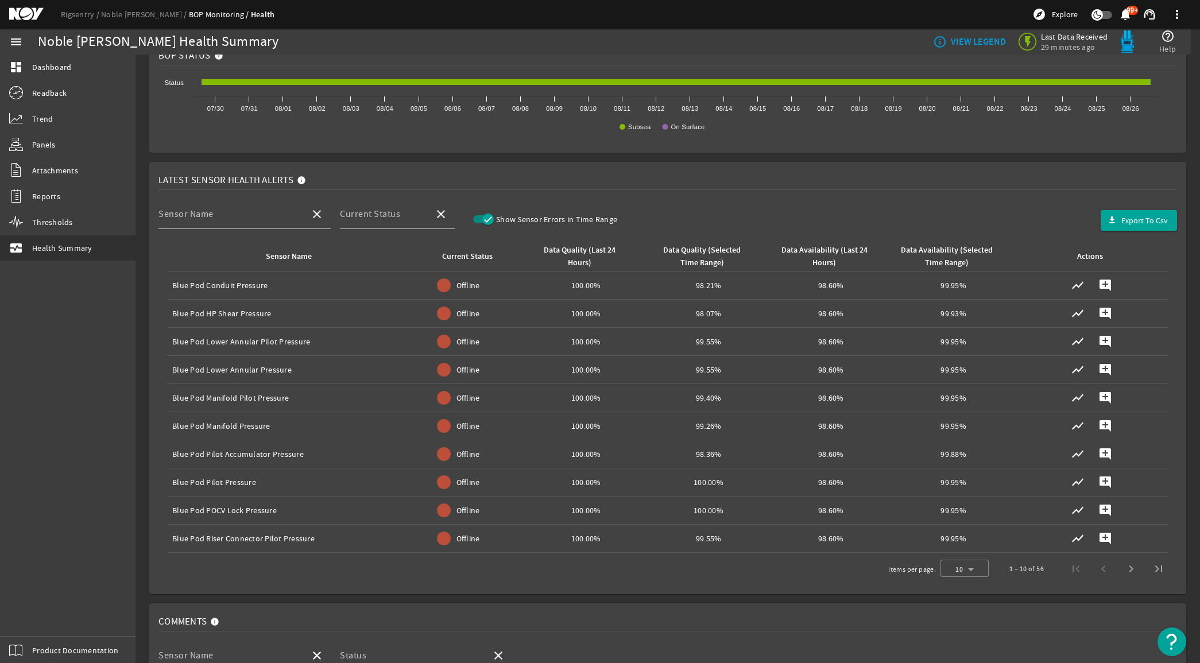
scroll to position [215, 0]
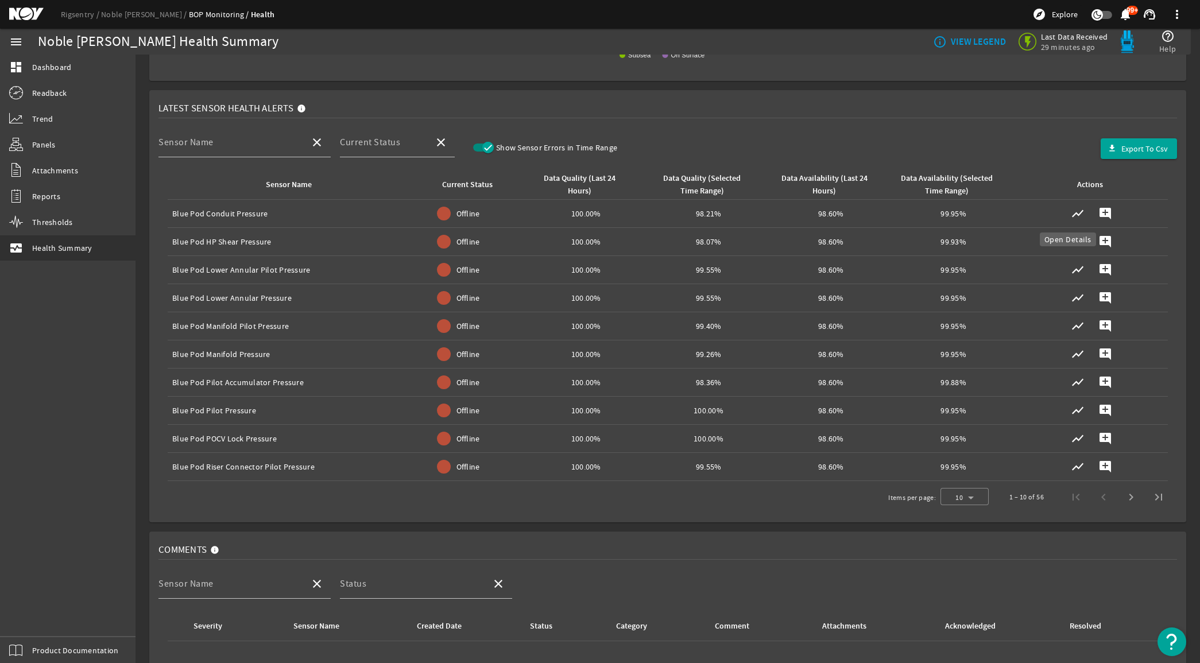
click at [1071, 210] on mat-icon "show_chart" at bounding box center [1078, 214] width 14 height 14
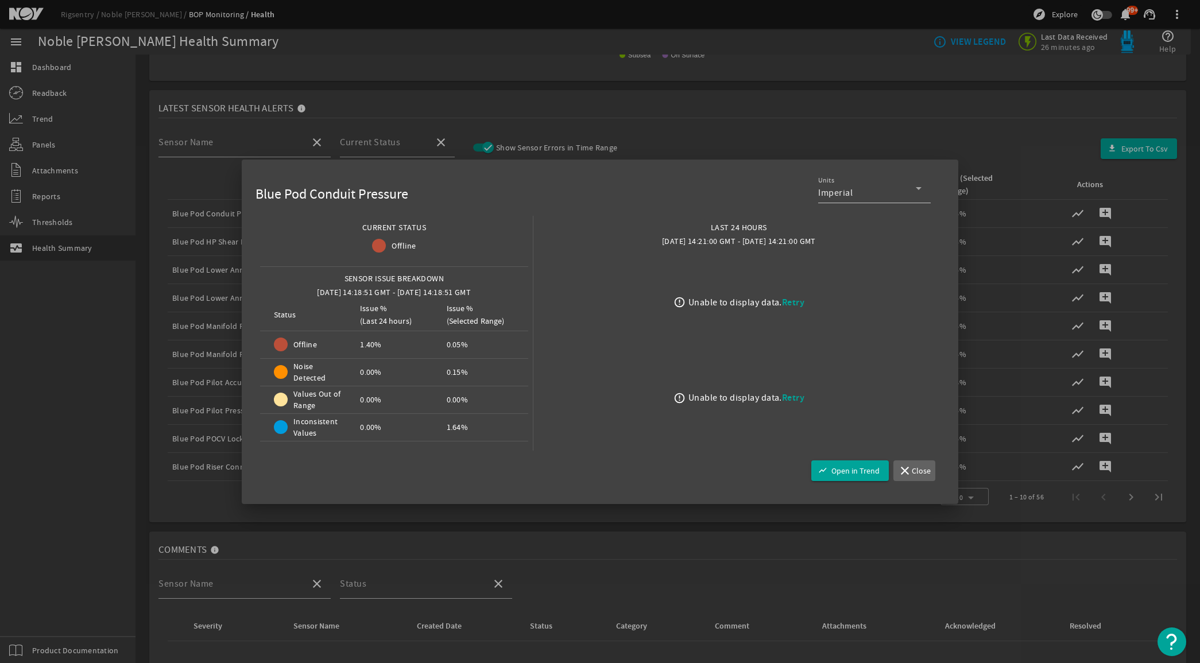
click at [907, 474] on mat-icon "close" at bounding box center [902, 471] width 9 height 14
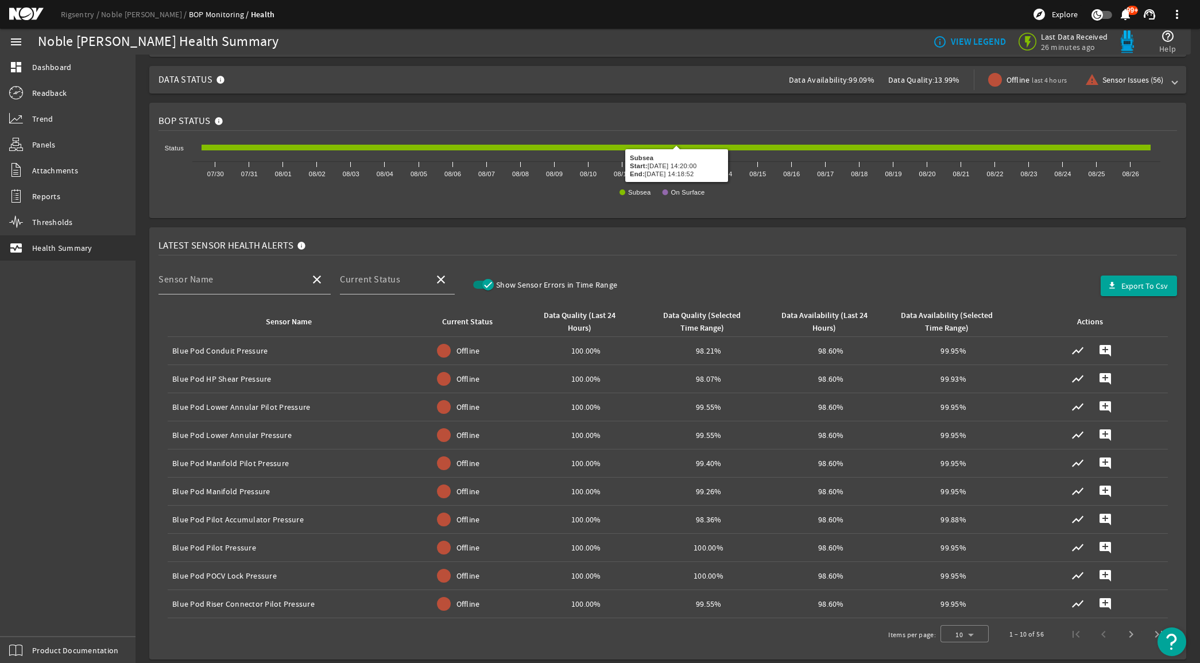
scroll to position [0, 0]
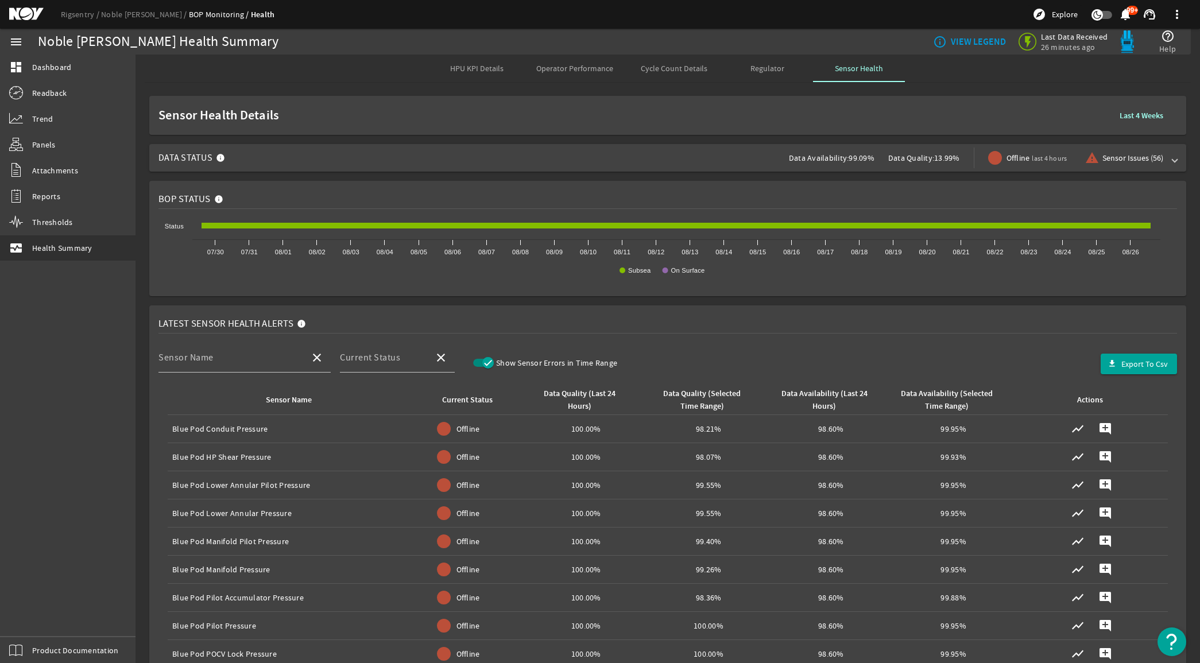
click at [667, 70] on span "Cycle Count Details" at bounding box center [674, 68] width 67 height 8
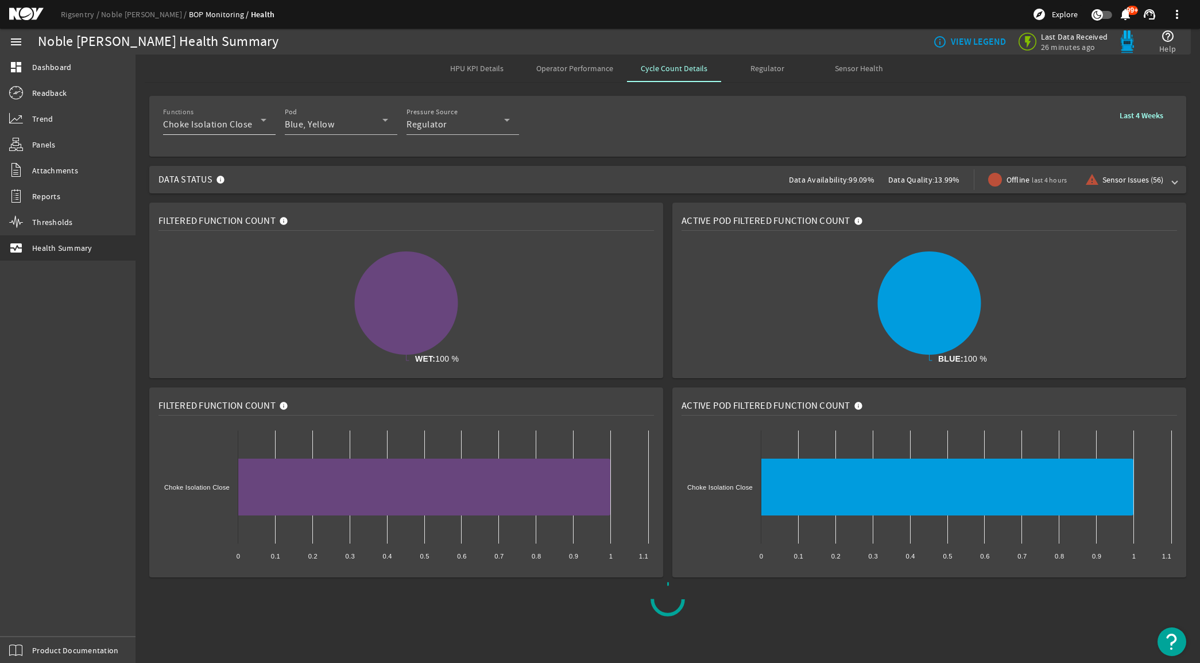
click at [268, 122] on icon at bounding box center [264, 120] width 14 height 14
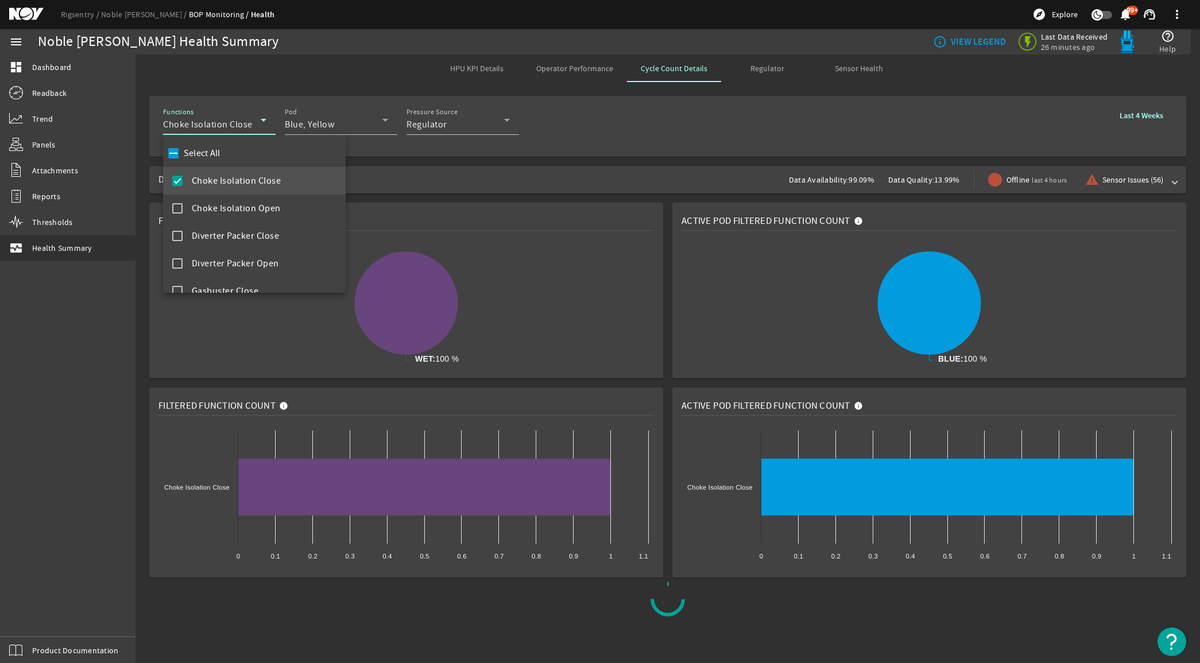
click at [205, 155] on label "Select All" at bounding box center [200, 153] width 39 height 11
click at [181, 155] on input "Select All" at bounding box center [173, 153] width 16 height 16
checkbox input "true"
click at [540, 159] on div at bounding box center [600, 331] width 1200 height 663
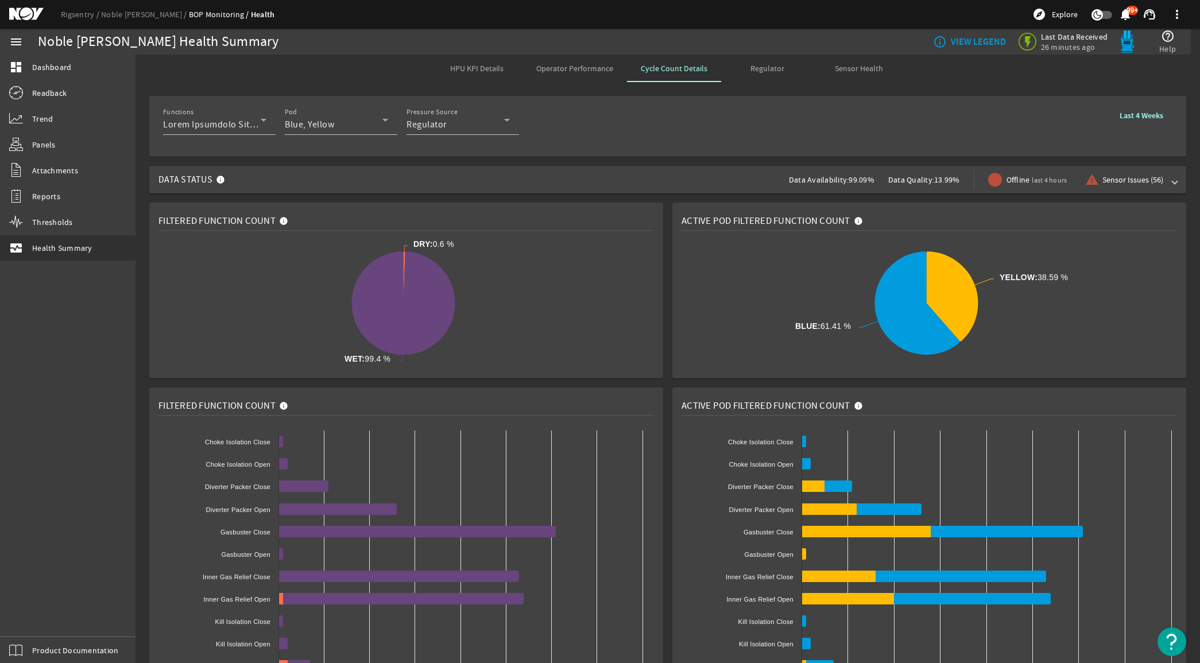
click at [761, 68] on span "Regulator" at bounding box center [767, 68] width 34 height 8
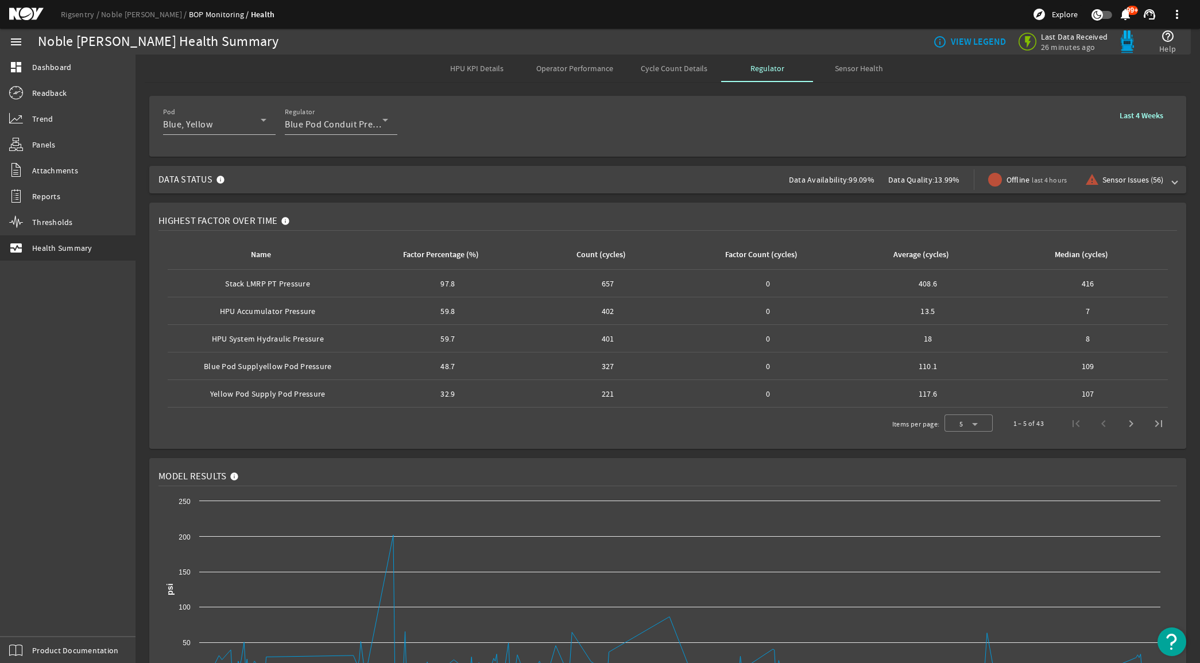
click at [1180, 235] on rigsentry-mat-card "Highest Factor Over Time Name Factor Percentage (%) Count (cycles) Factor Count…" at bounding box center [667, 325] width 1064 height 255
click at [378, 122] on icon at bounding box center [385, 120] width 14 height 14
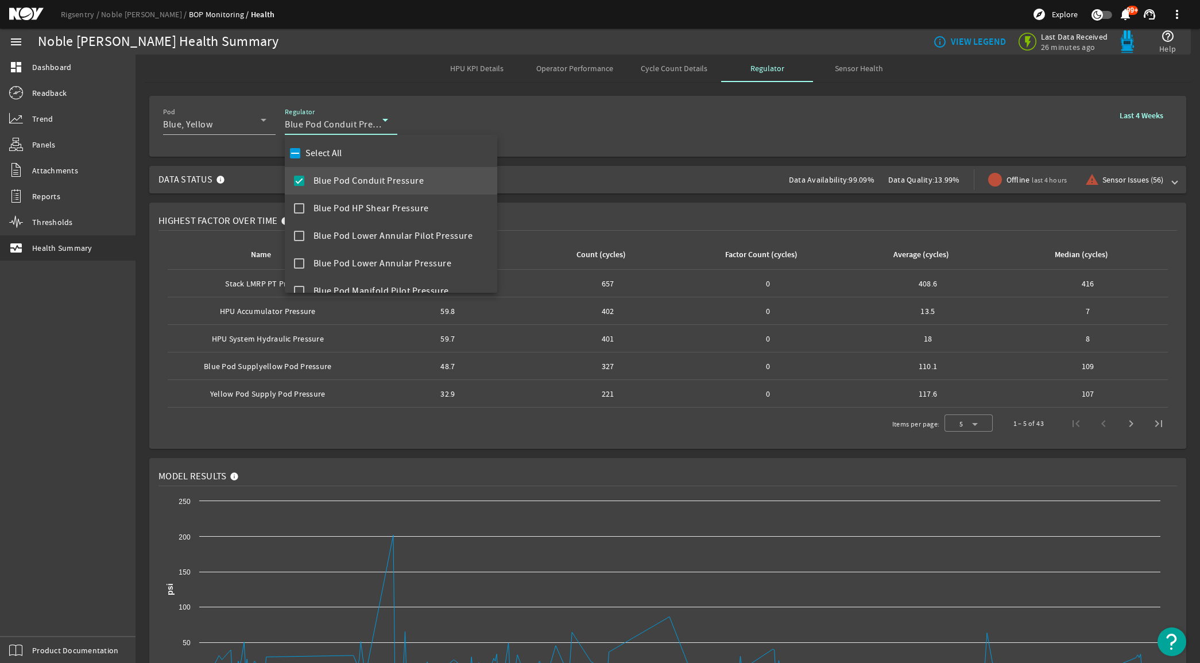
click at [315, 156] on label "Select All" at bounding box center [322, 153] width 39 height 11
click at [303, 156] on input "Select All" at bounding box center [295, 153] width 16 height 16
checkbox input "true"
click at [572, 156] on div at bounding box center [600, 331] width 1200 height 663
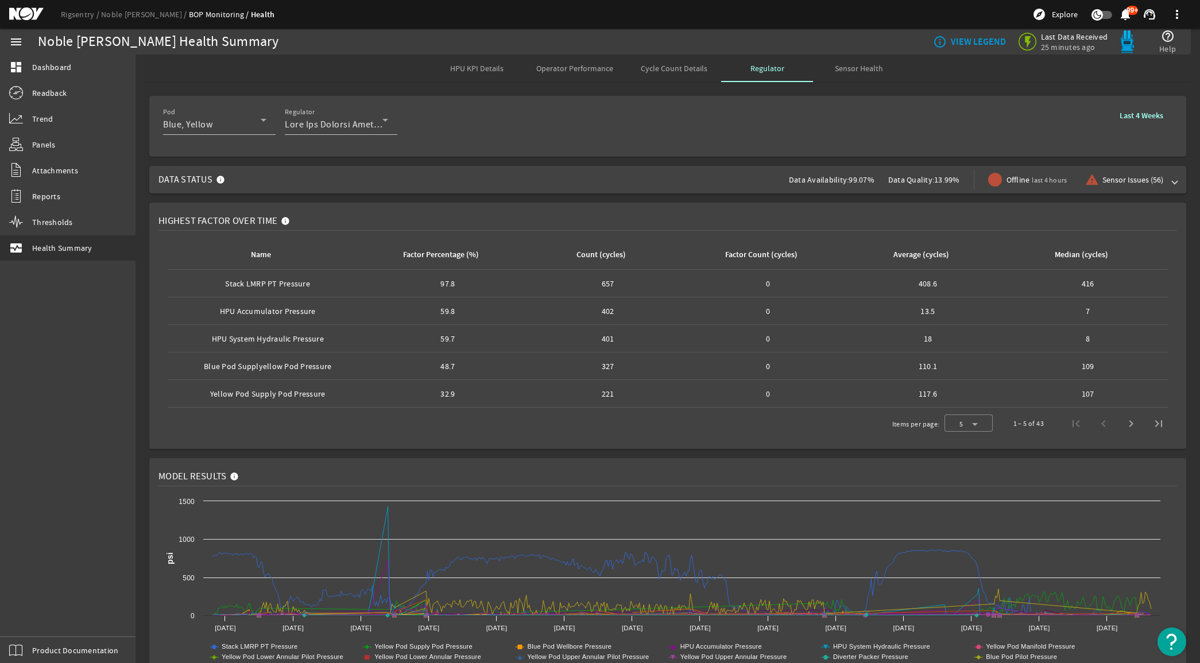
drag, startPoint x: 268, startPoint y: 282, endPoint x: 1096, endPoint y: 287, distance: 828.4
click at [1096, 287] on tr "Name: Stack LMRP PT Pressure Factor Percentage (%): 97.8 Count (cycles): 657 Fa…" at bounding box center [668, 284] width 1000 height 28
click at [1096, 287] on div "Median (cycles): 416" at bounding box center [1087, 283] width 151 height 11
